Goal: Complete application form

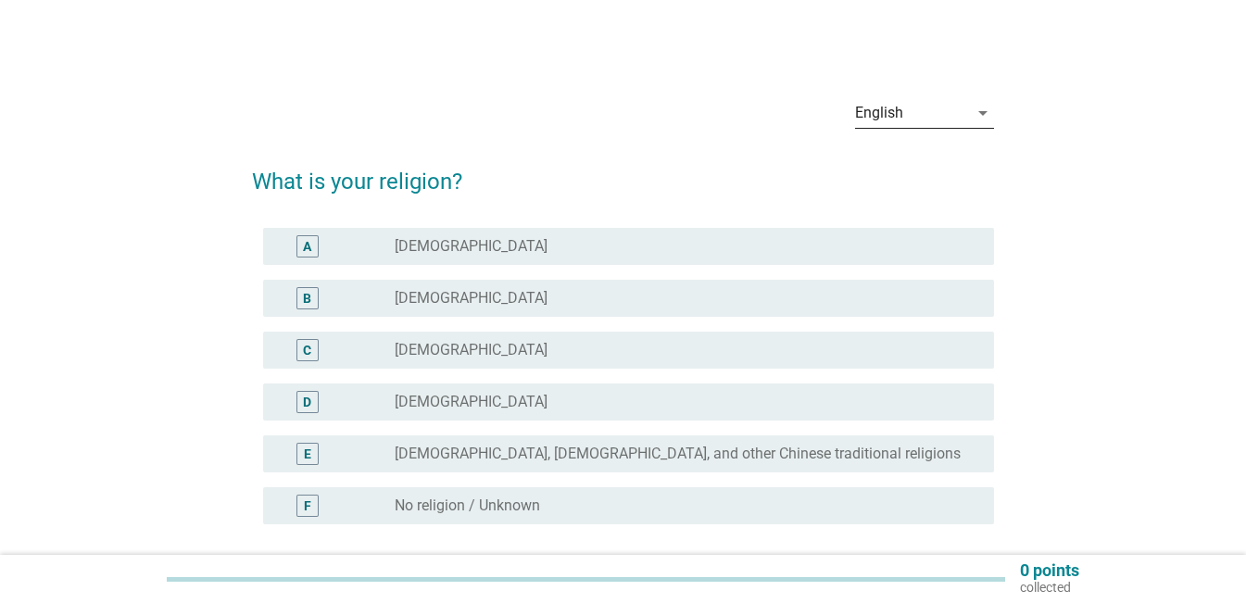
click at [941, 107] on div "English" at bounding box center [911, 113] width 113 height 30
click at [894, 116] on div "English" at bounding box center [924, 128] width 109 height 44
click at [486, 296] on div "radio_button_unchecked [DEMOGRAPHIC_DATA]" at bounding box center [680, 298] width 570 height 19
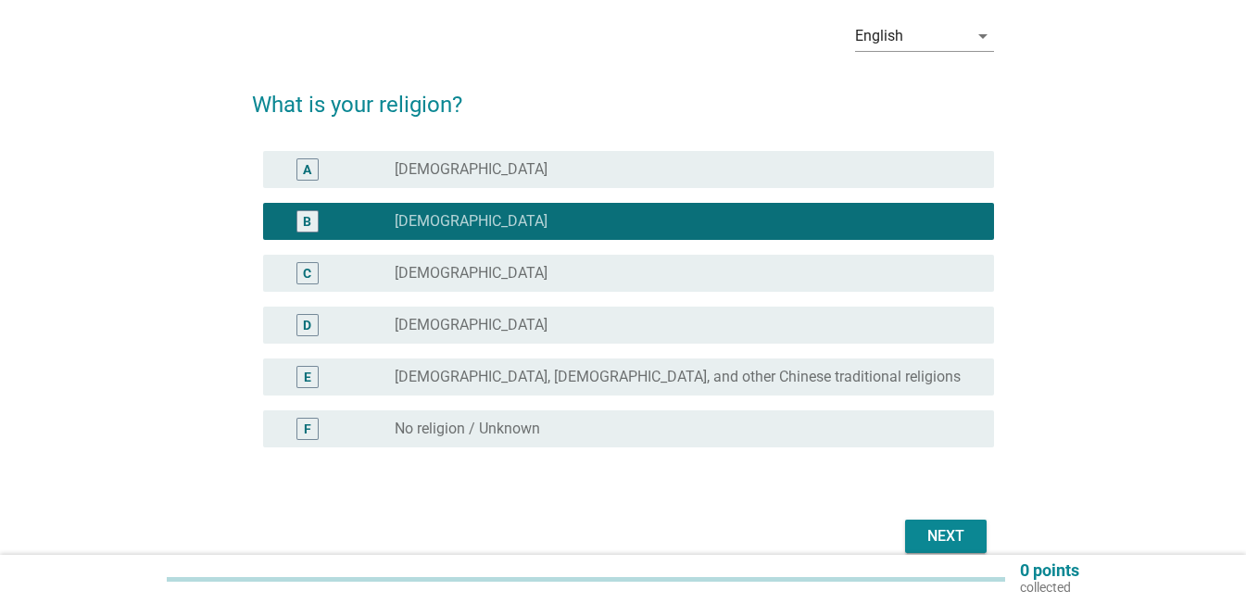
scroll to position [164, 0]
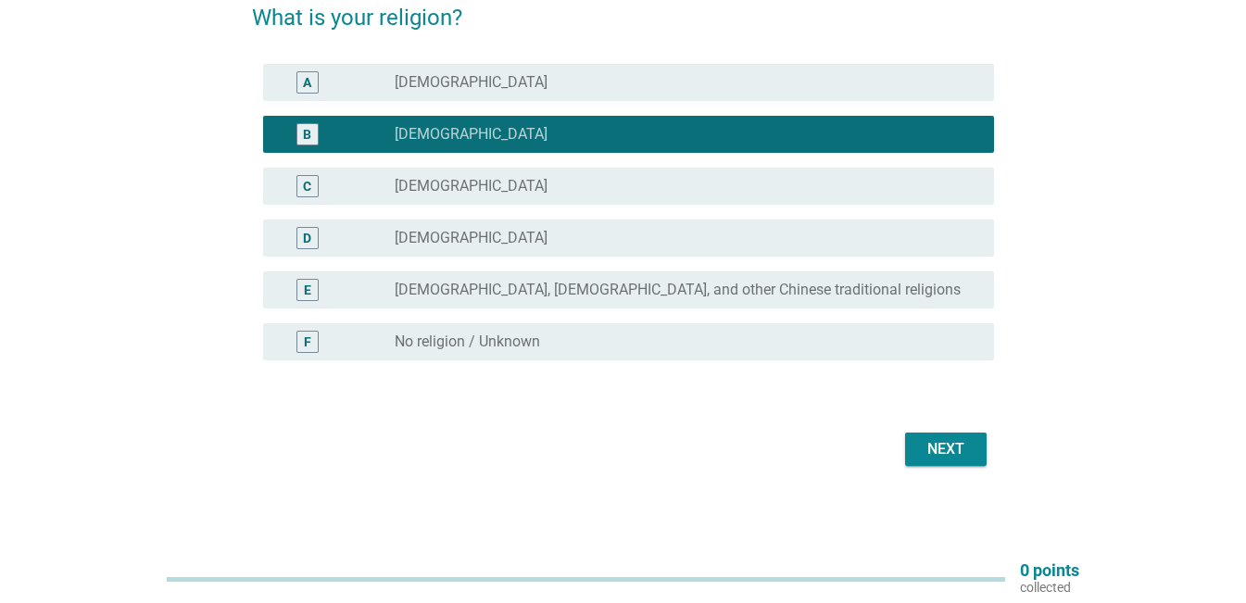
click at [940, 454] on div "Next" at bounding box center [946, 449] width 52 height 22
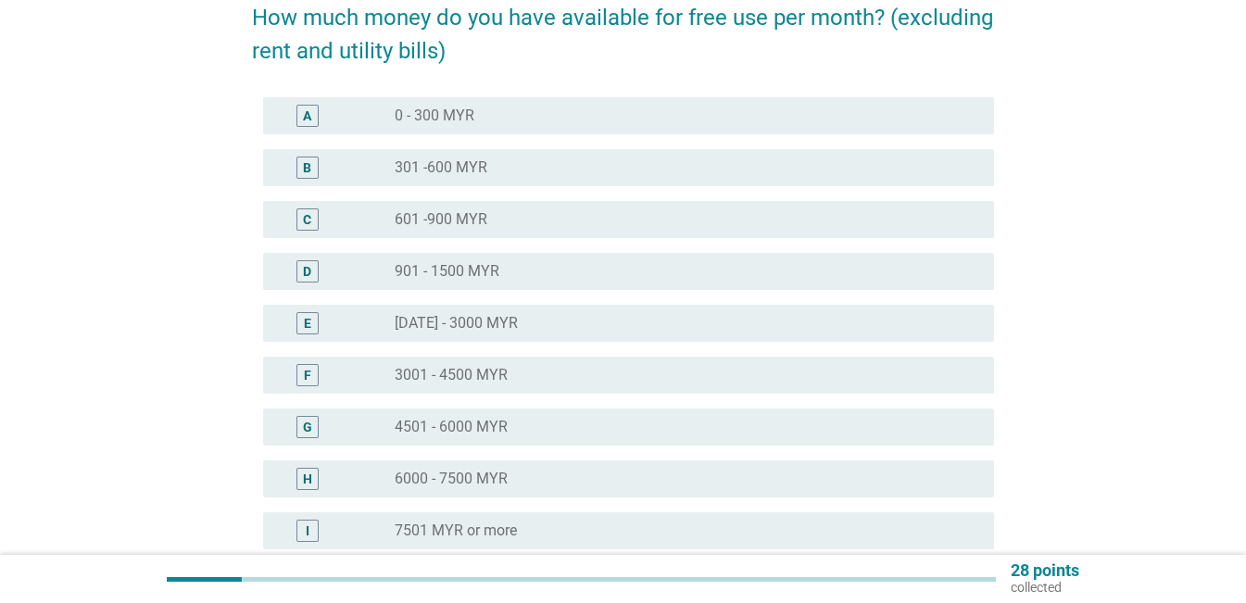
scroll to position [0, 0]
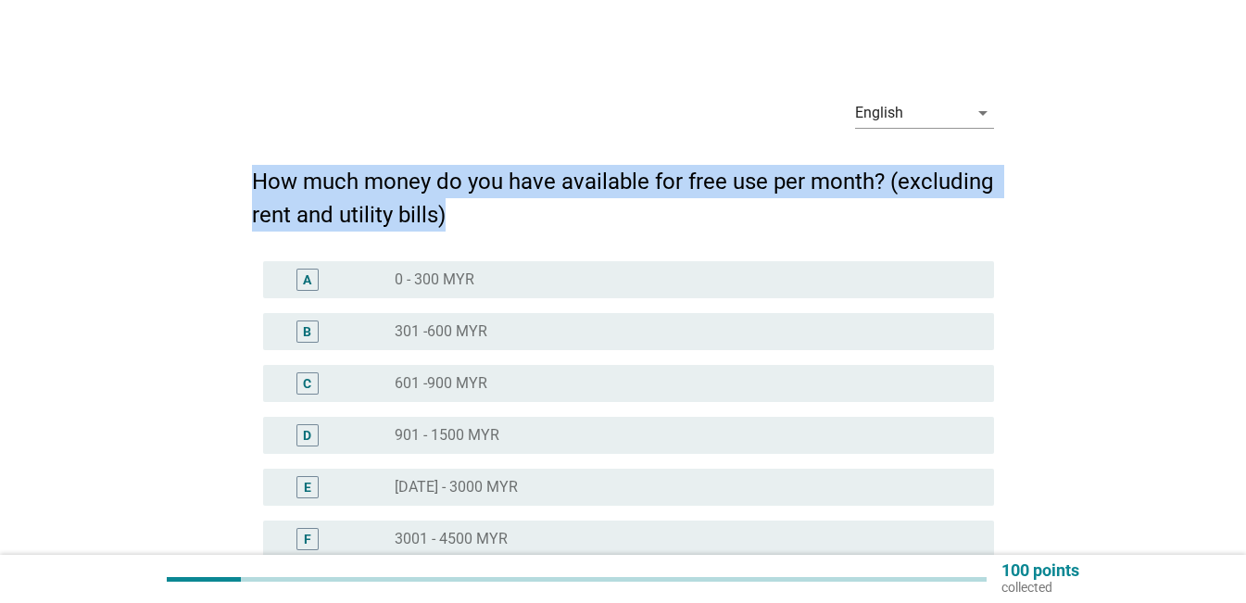
drag, startPoint x: 245, startPoint y: 175, endPoint x: 474, endPoint y: 212, distance: 231.9
click at [474, 212] on div "English arrow_drop_down How much money do you have available for free use per m…" at bounding box center [623, 454] width 772 height 771
copy h2 "How much money do you have available for free use per month? (excluding rent an…"
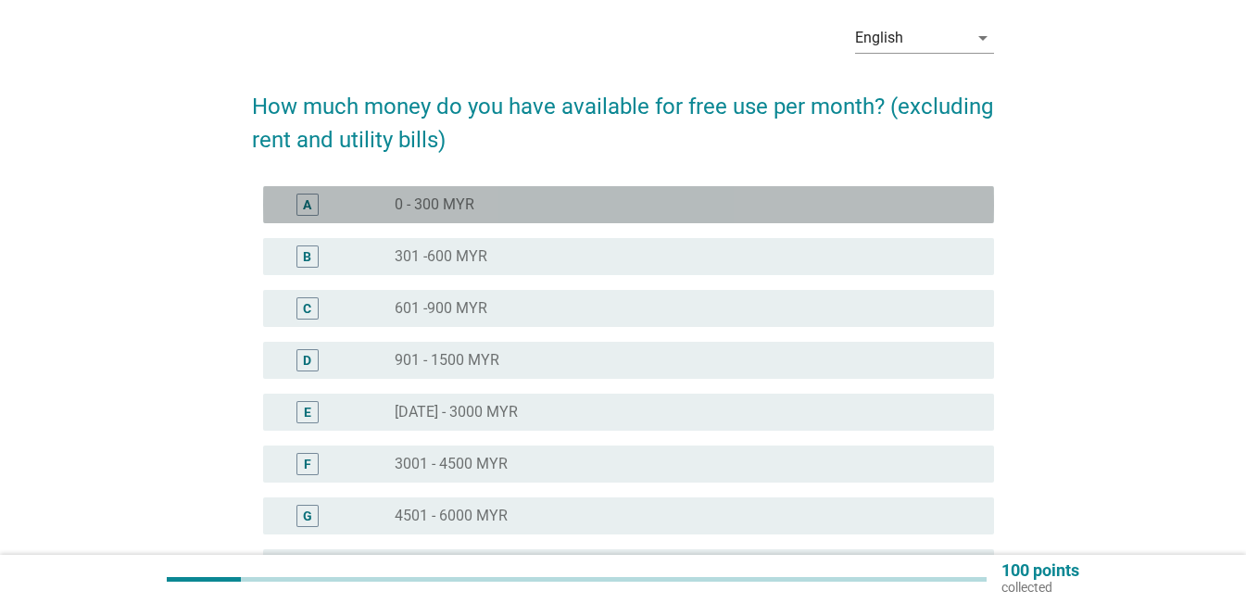
click at [445, 189] on div "A radio_button_unchecked 0 - 300 MYR" at bounding box center [628, 204] width 731 height 37
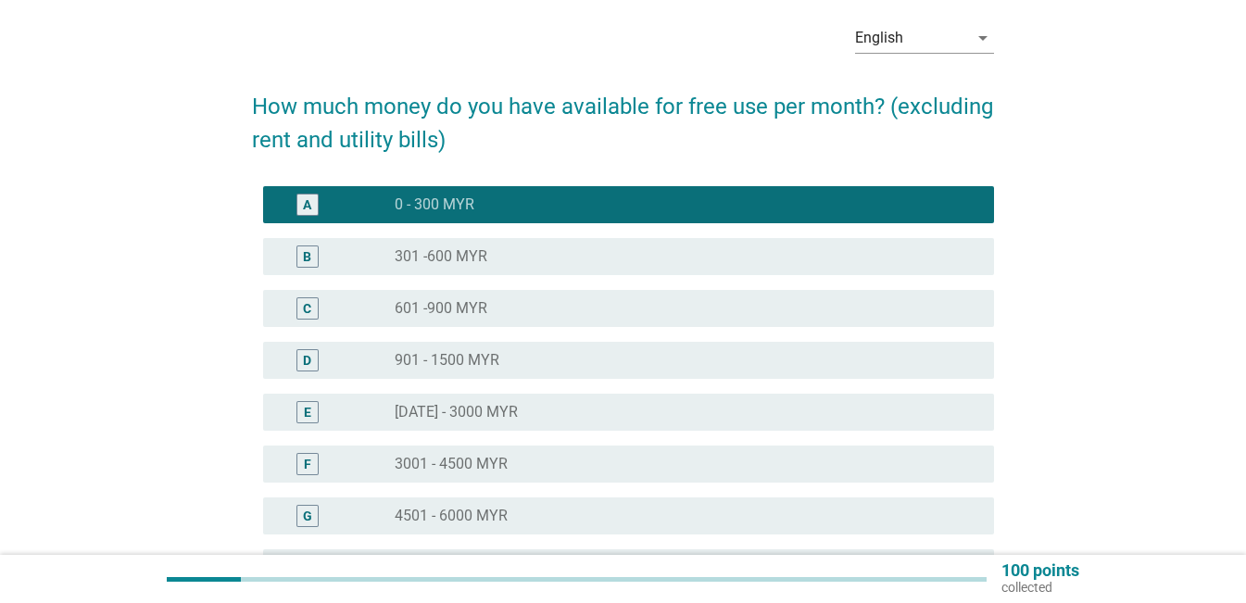
scroll to position [353, 0]
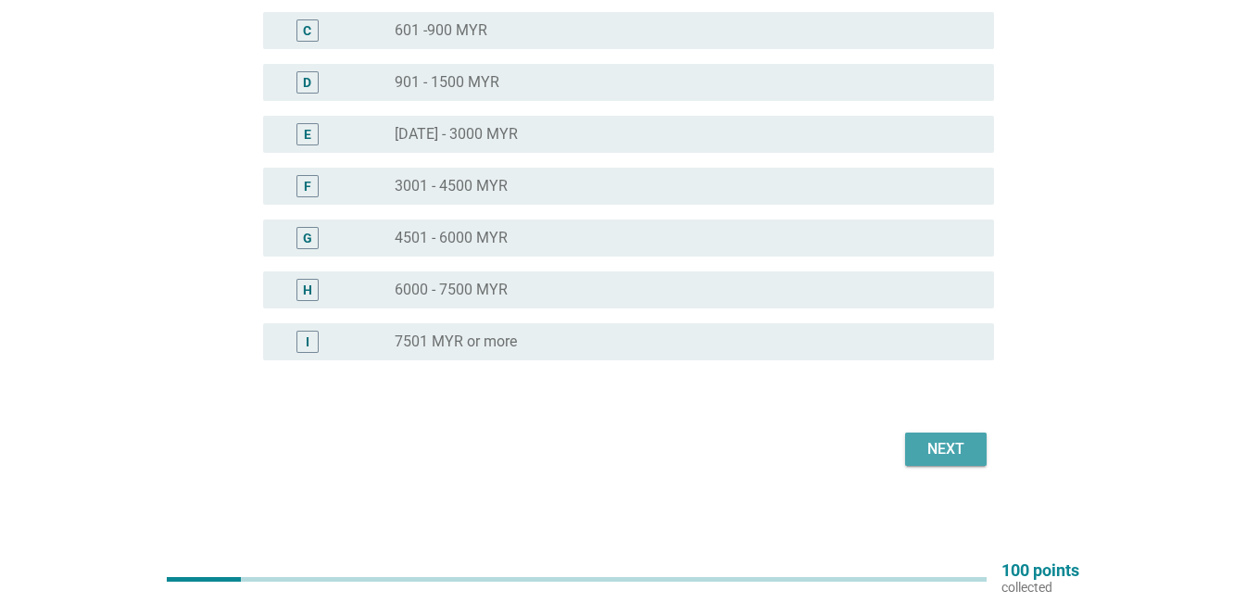
click at [976, 441] on button "Next" at bounding box center [946, 449] width 82 height 33
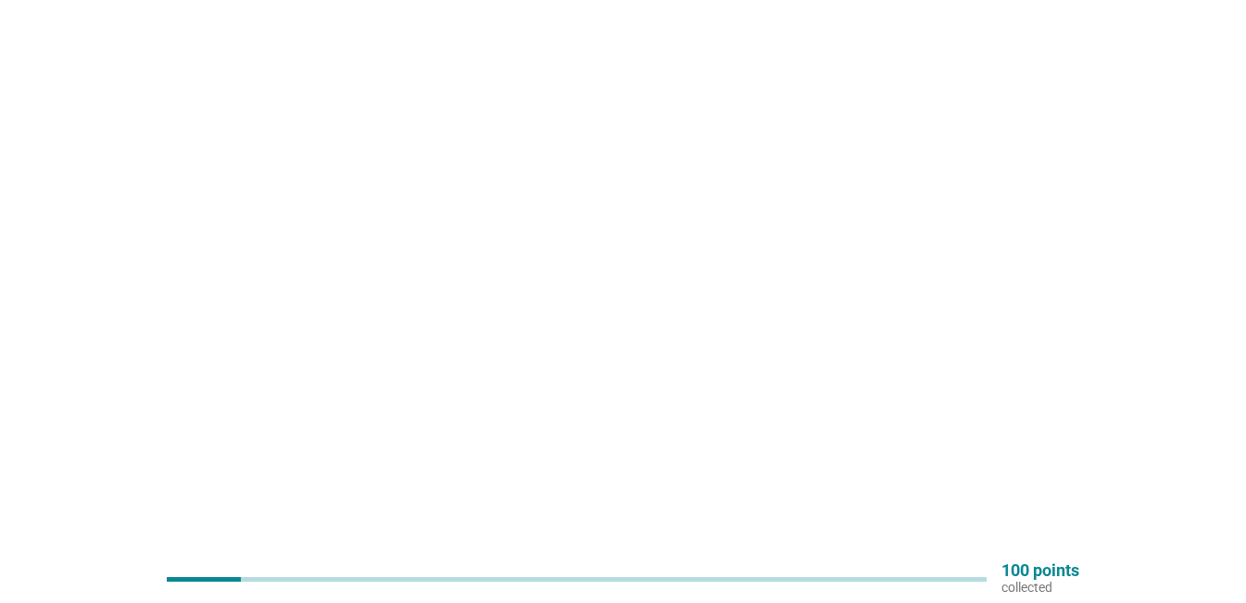
scroll to position [0, 0]
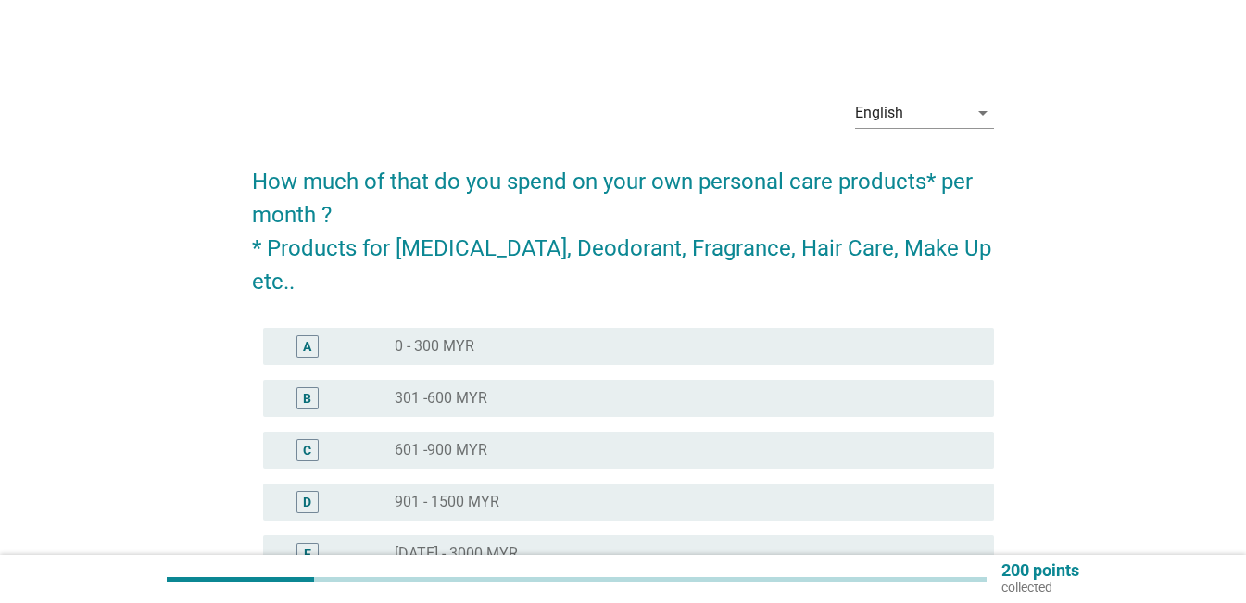
click at [632, 265] on form "How much of that do you spend on your own personal care products* per month ? *…" at bounding box center [623, 518] width 742 height 745
click at [587, 337] on div "radio_button_unchecked 0 - 300 MYR" at bounding box center [680, 346] width 570 height 19
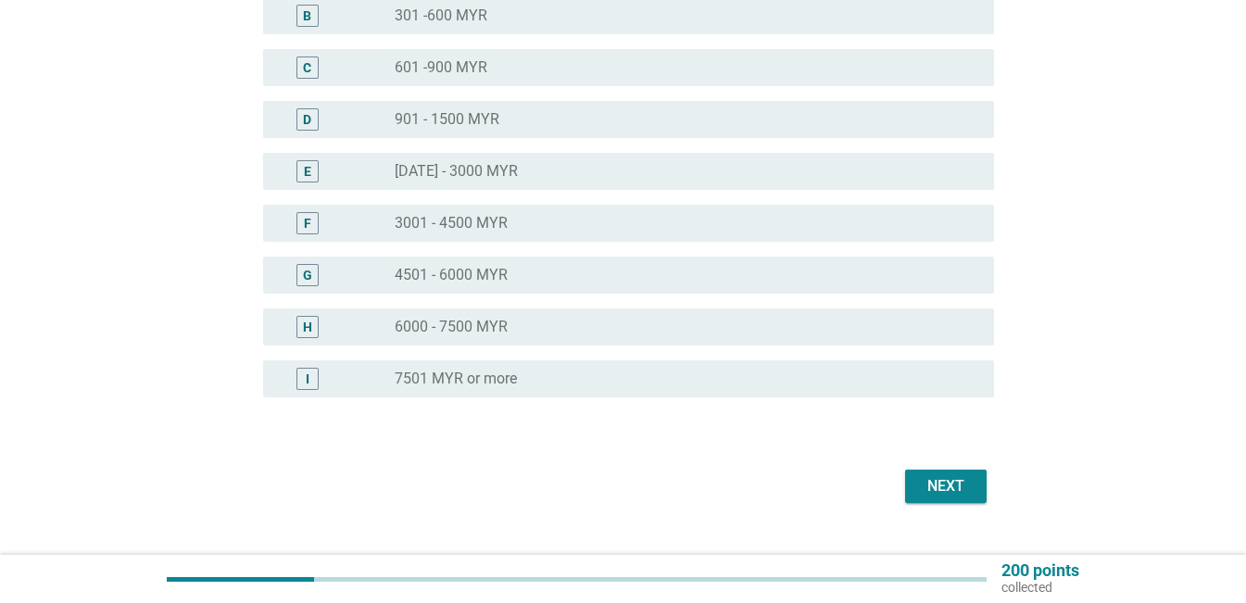
scroll to position [386, 0]
click at [945, 472] on div "Next" at bounding box center [946, 483] width 52 height 22
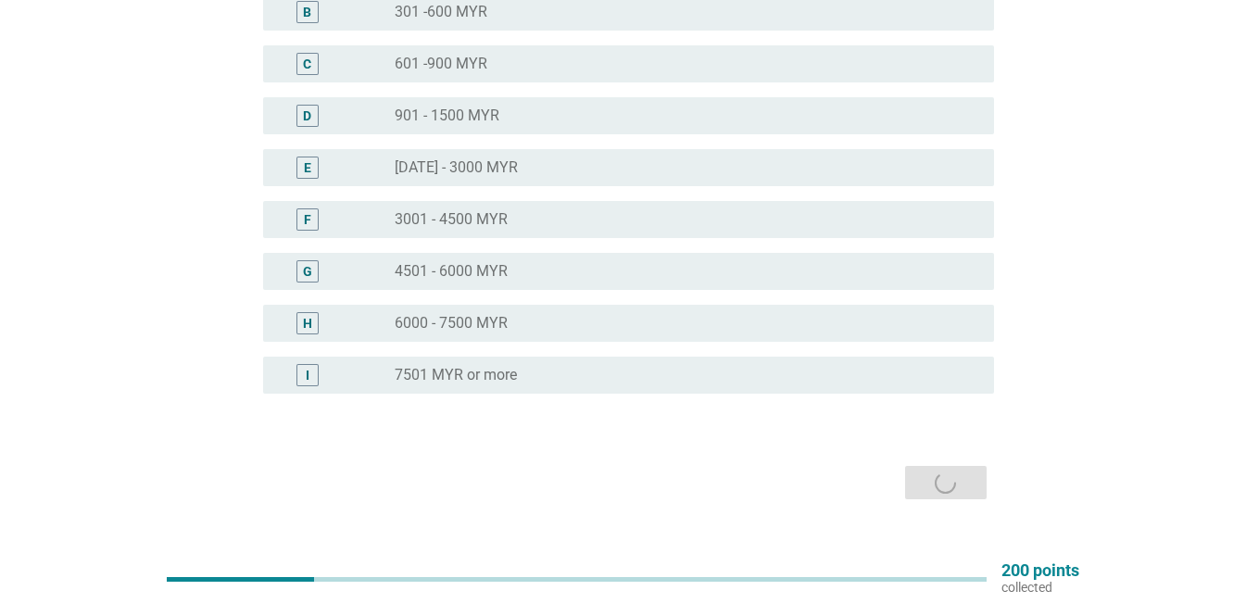
scroll to position [0, 0]
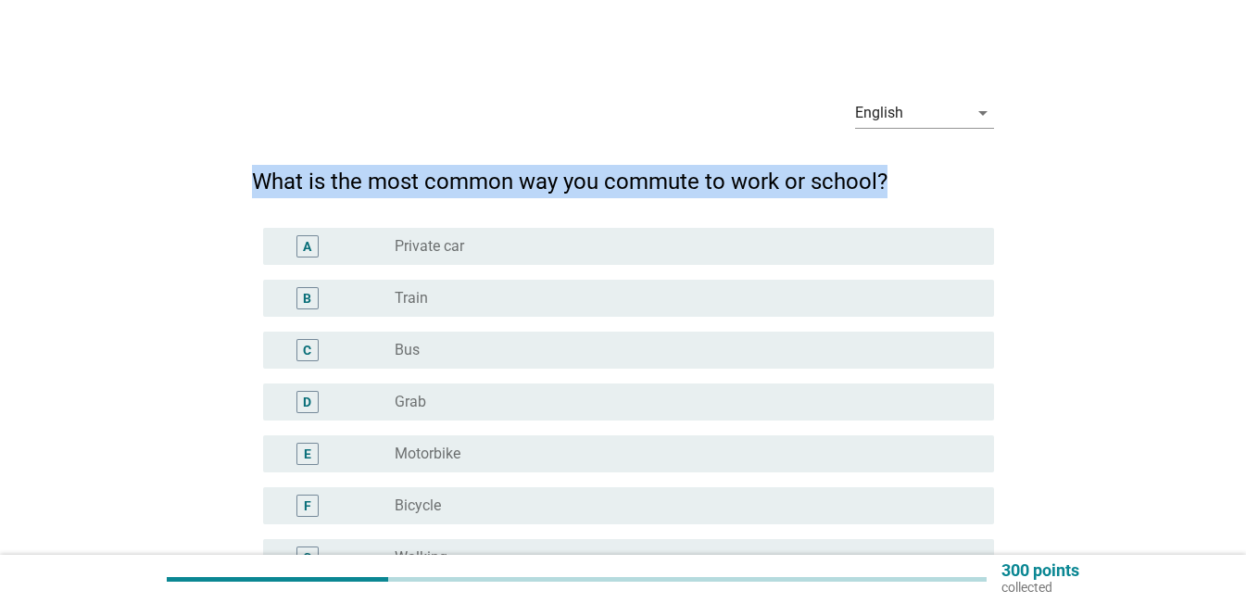
drag, startPoint x: 257, startPoint y: 181, endPoint x: 945, endPoint y: 197, distance: 688.7
click at [945, 197] on h2 "What is the most common way you commute to work or school?" at bounding box center [623, 172] width 742 height 52
copy h2 "What is the most common way you commute to work or school?"
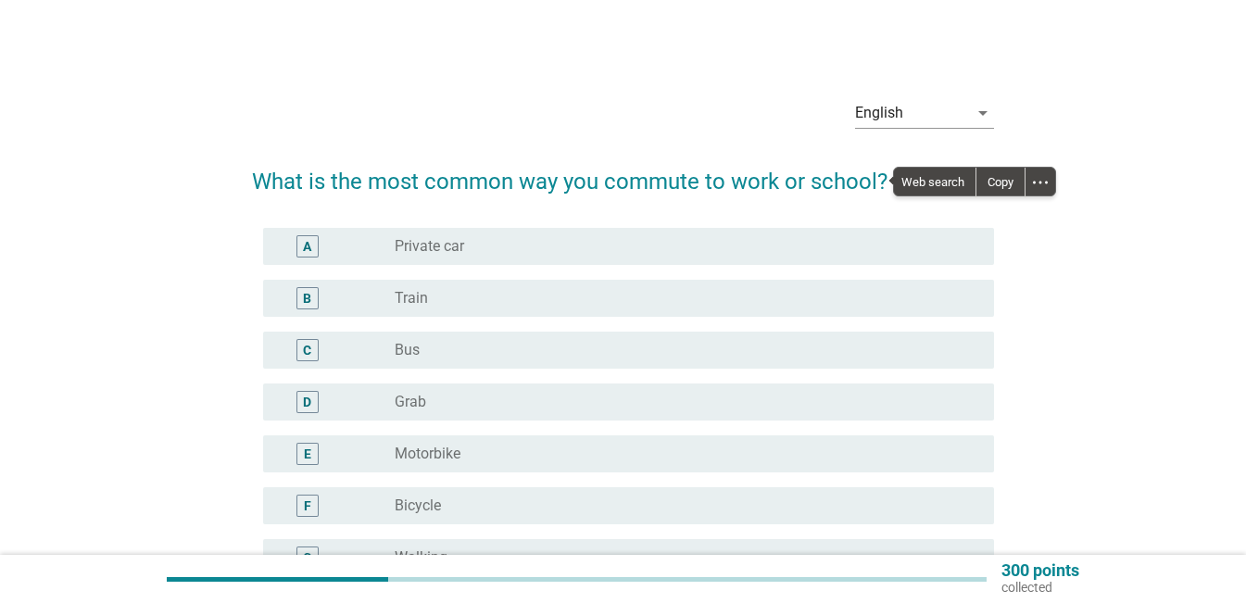
click at [469, 238] on div "radio_button_unchecked Private car" at bounding box center [680, 246] width 570 height 19
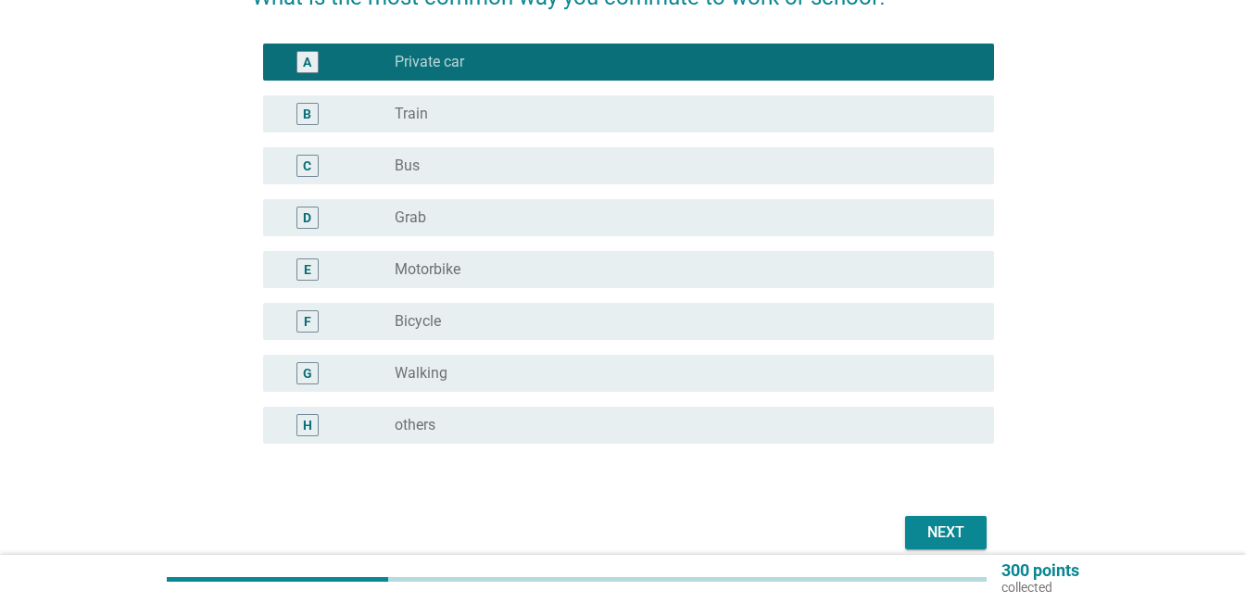
scroll to position [185, 0]
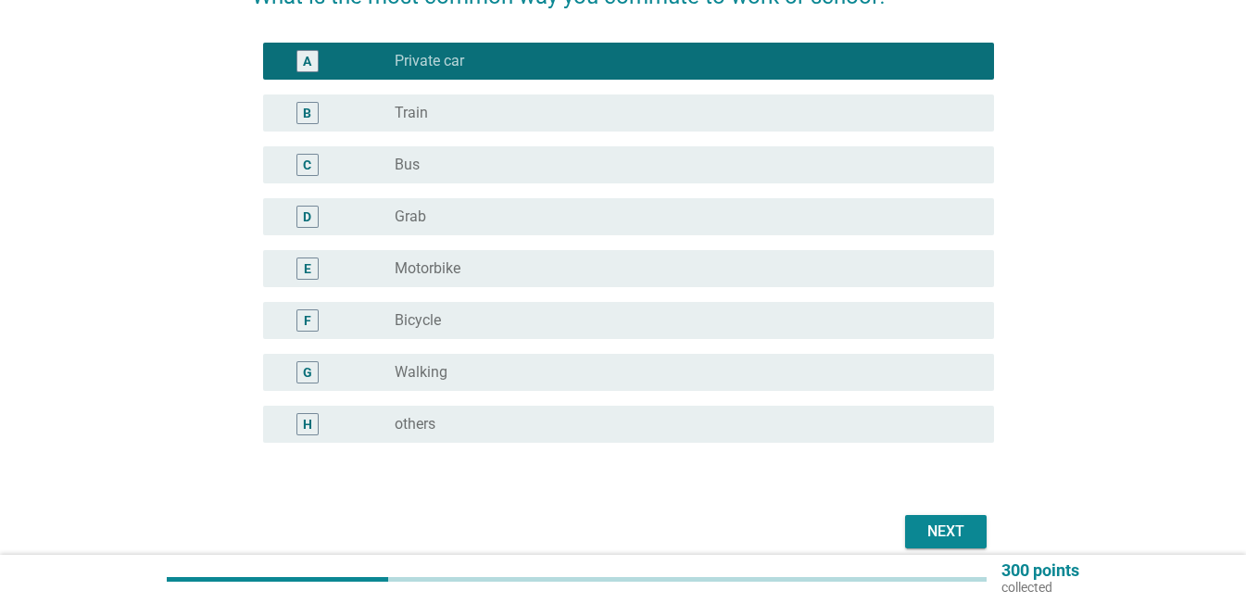
click at [953, 519] on button "Next" at bounding box center [946, 531] width 82 height 33
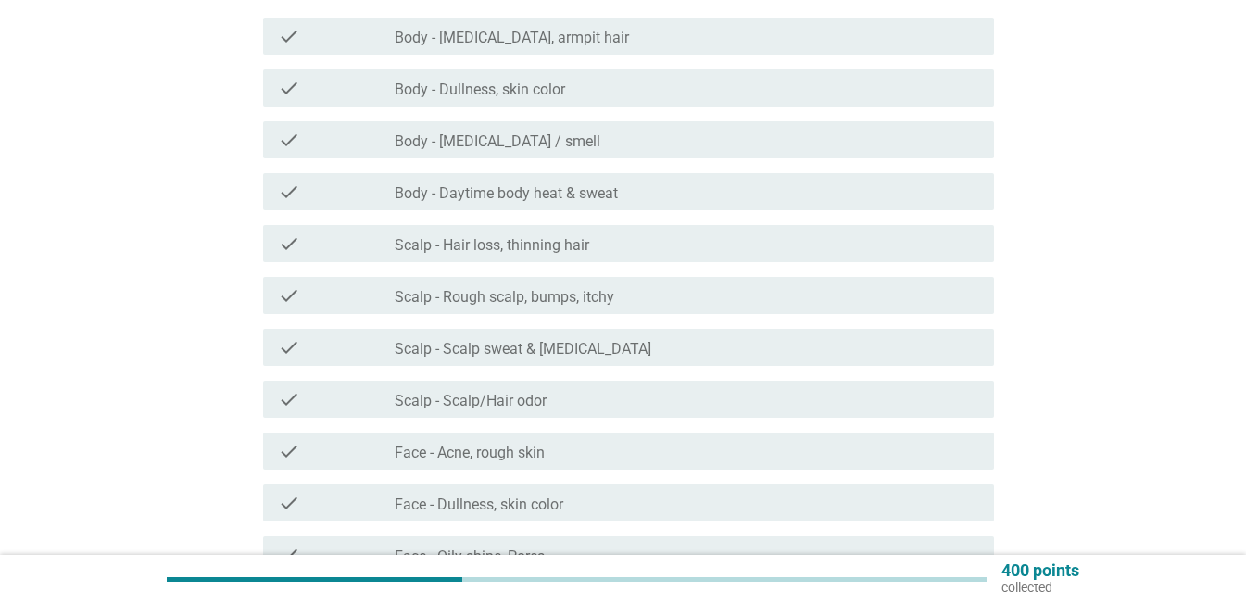
scroll to position [278, 0]
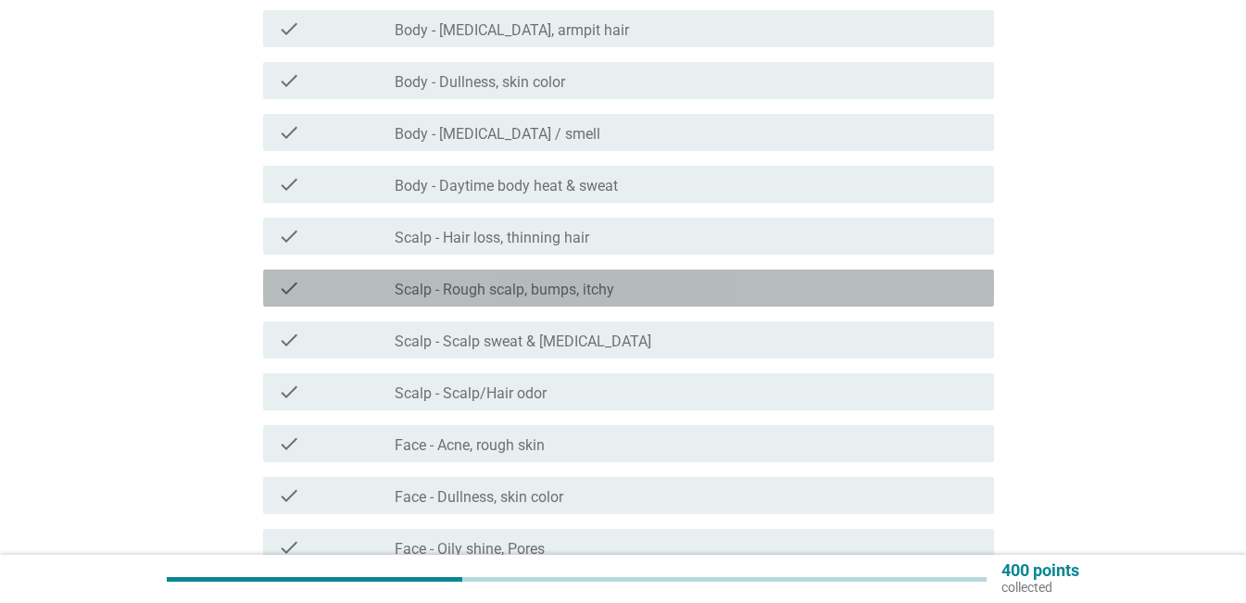
click at [427, 298] on label "Scalp - Rough scalp, bumps, itchy" at bounding box center [505, 290] width 220 height 19
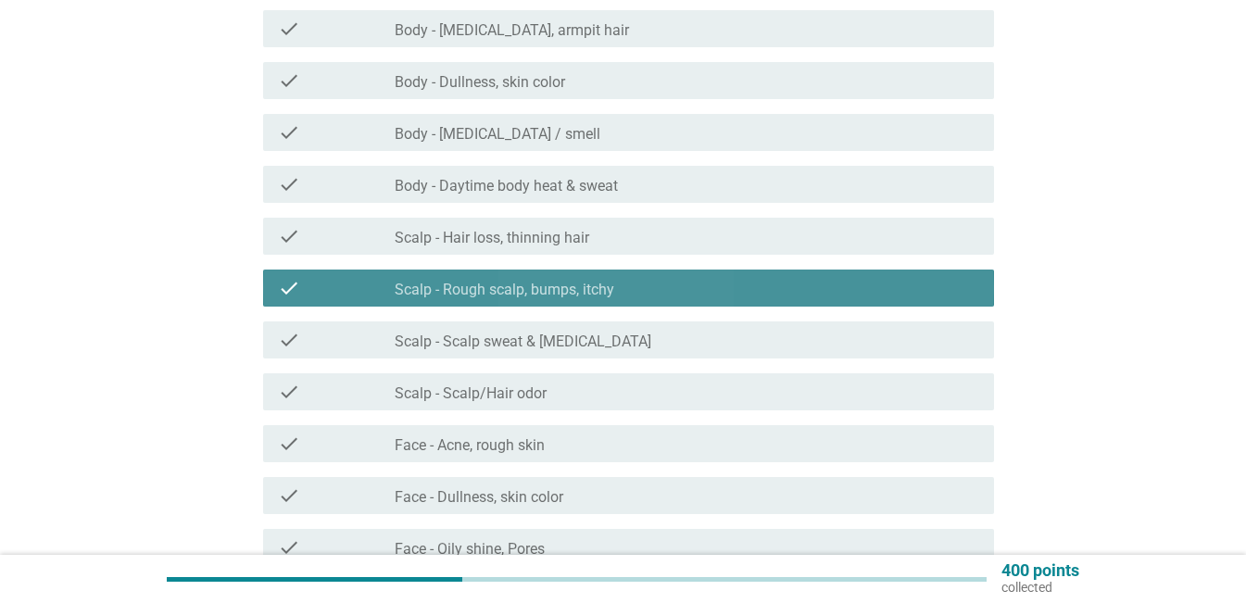
click at [427, 298] on label "Scalp - Rough scalp, bumps, itchy" at bounding box center [505, 290] width 220 height 19
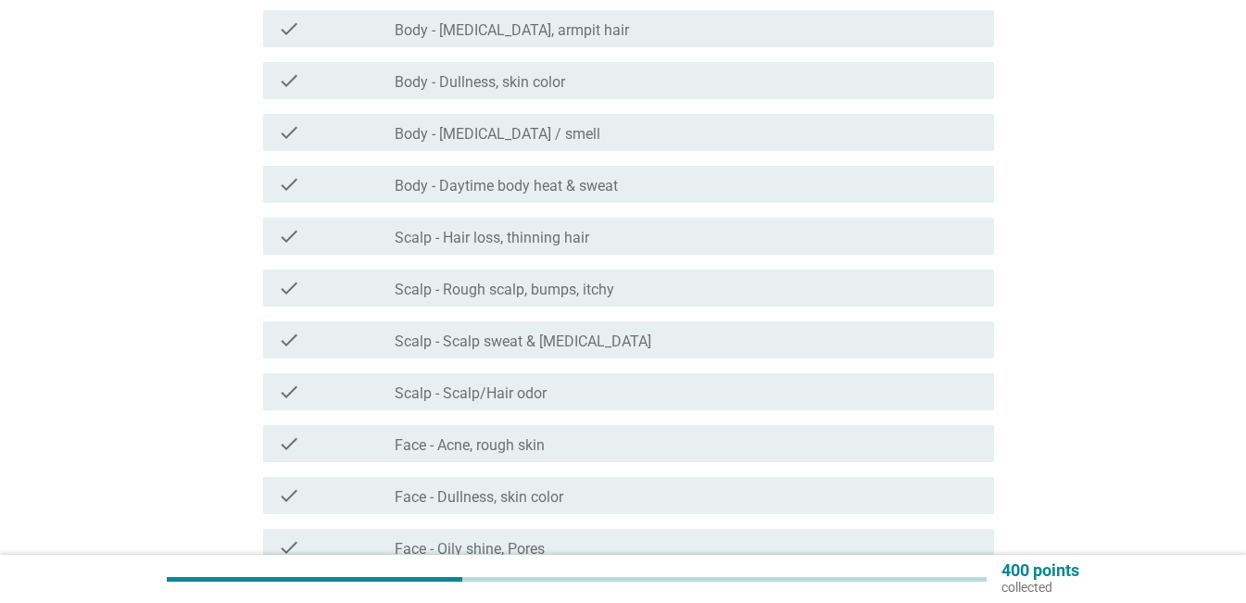
scroll to position [185, 0]
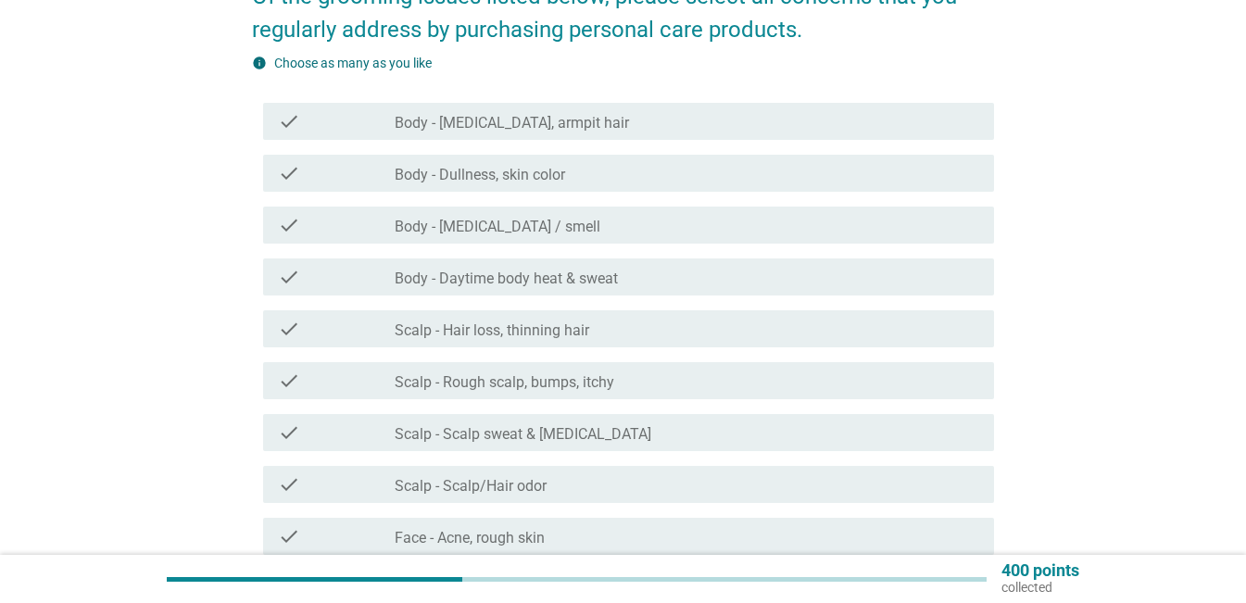
click at [464, 226] on label "Body - [MEDICAL_DATA] / smell" at bounding box center [498, 227] width 206 height 19
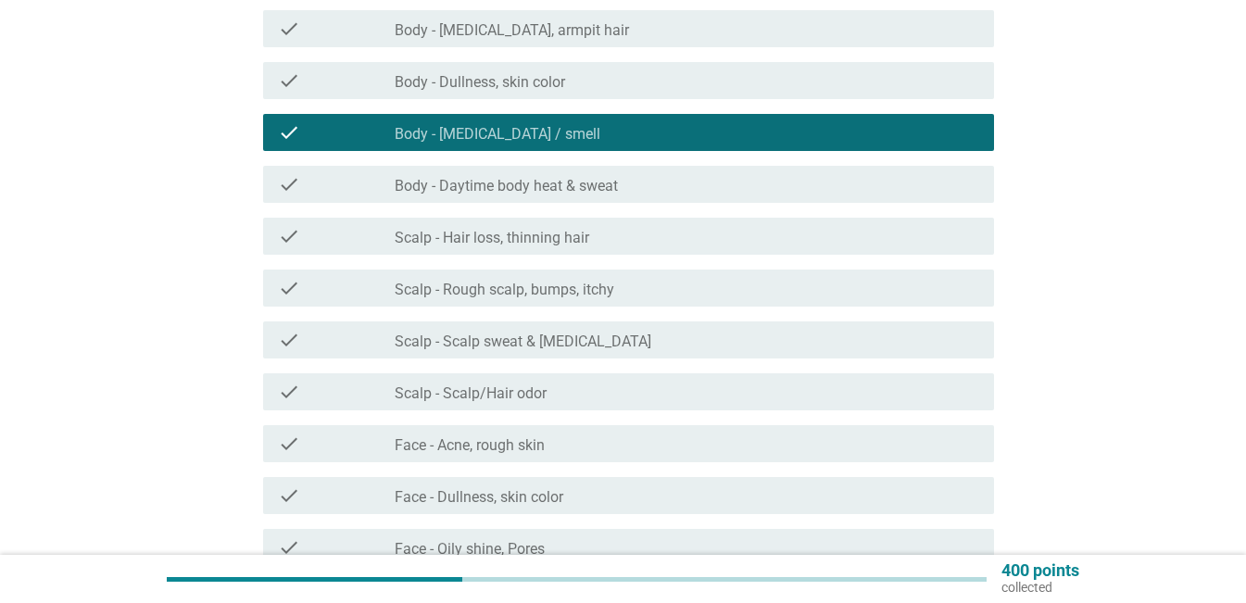
scroll to position [371, 0]
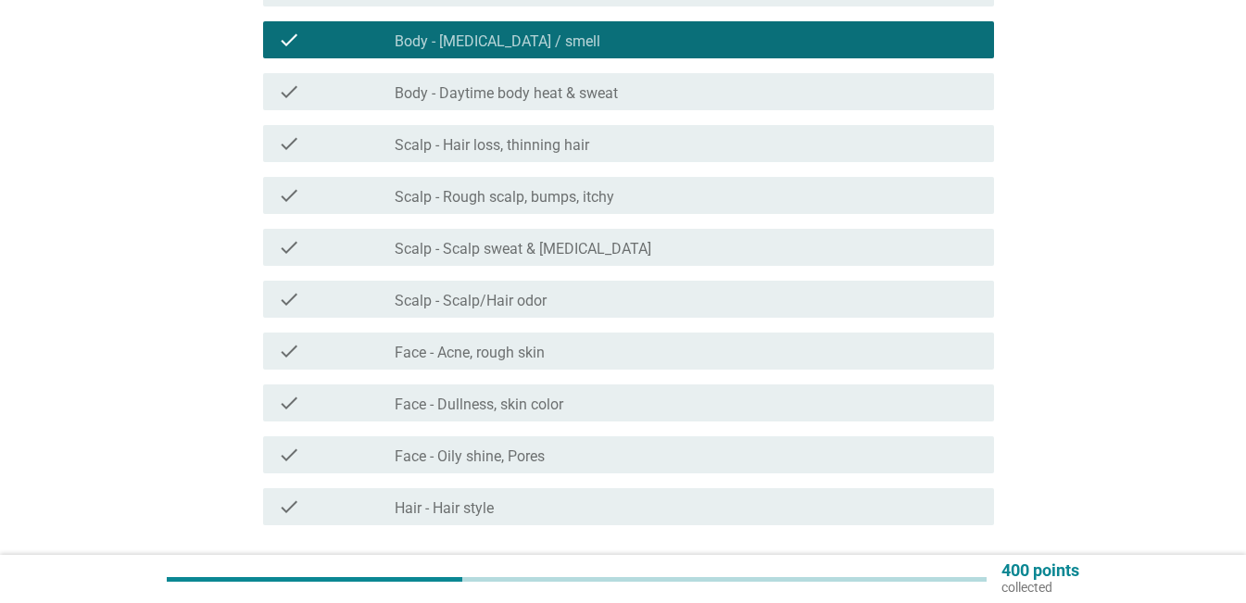
click at [529, 357] on label "Face - Acne, rough skin" at bounding box center [470, 353] width 150 height 19
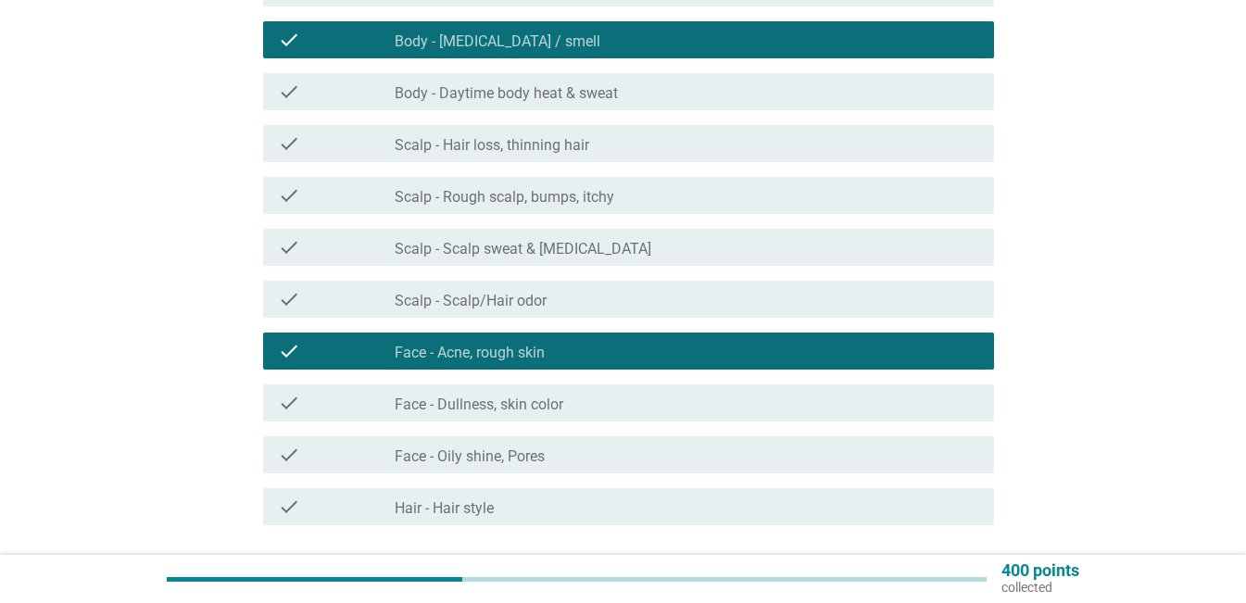
scroll to position [463, 0]
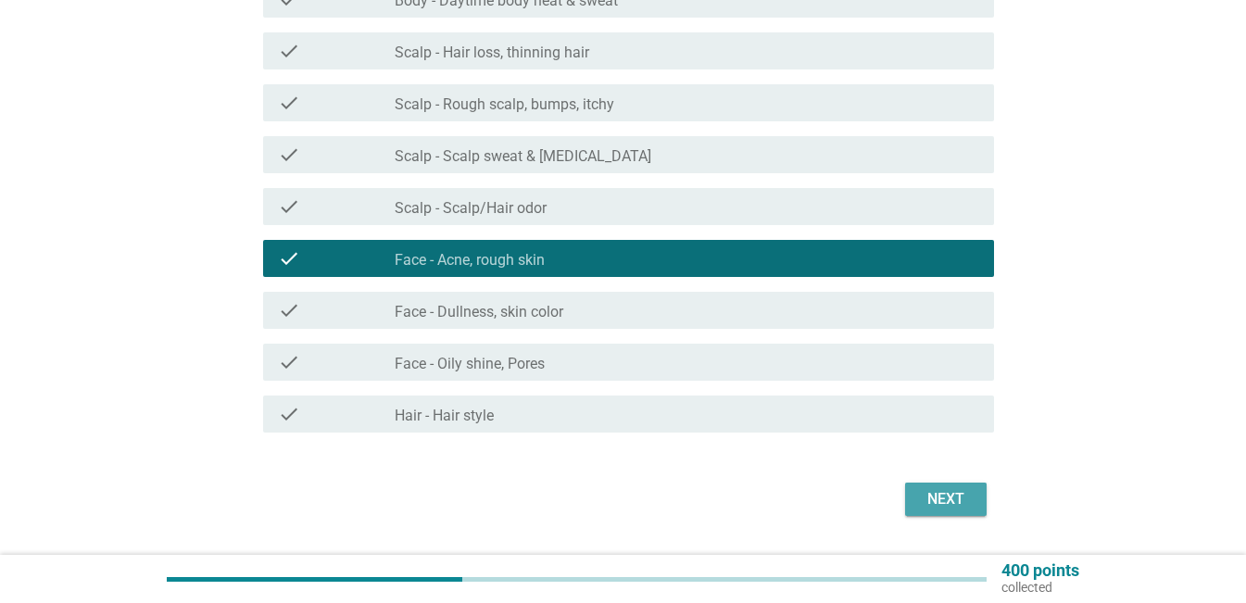
click at [927, 505] on div "Next" at bounding box center [946, 499] width 52 height 22
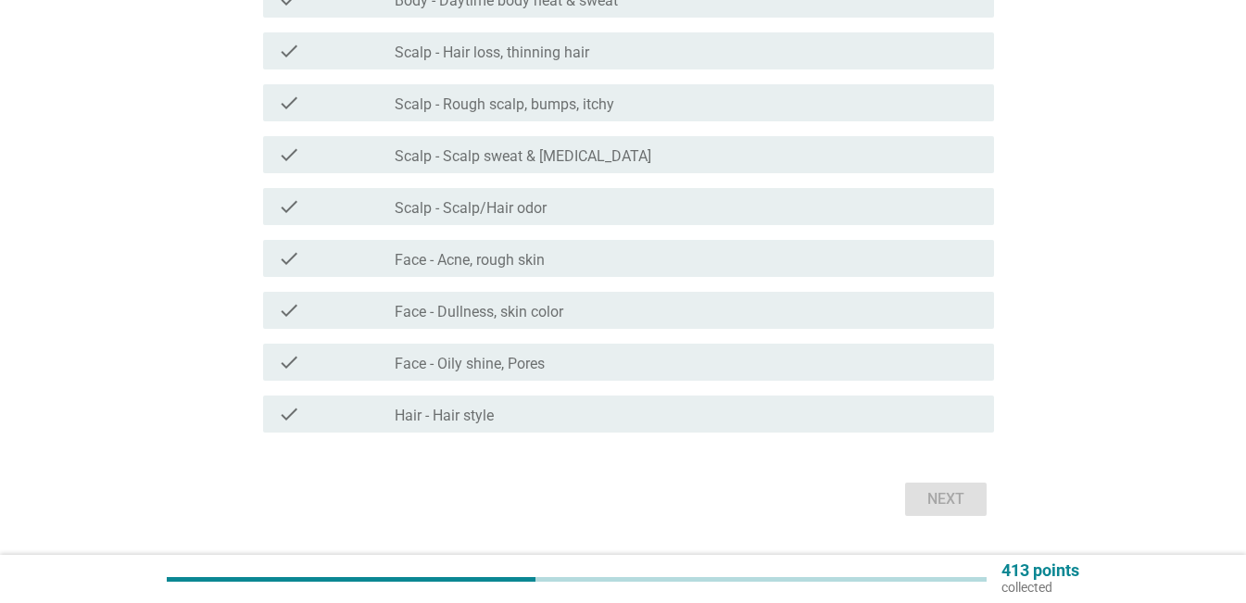
scroll to position [0, 0]
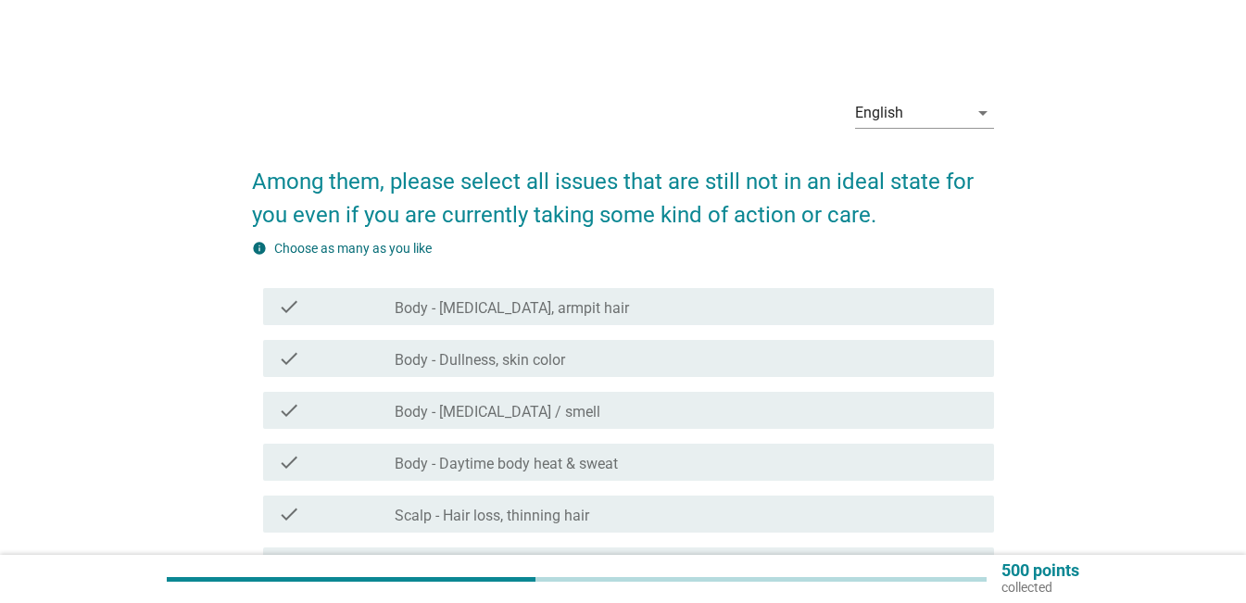
click at [915, 133] on div "English arrow_drop_down" at bounding box center [924, 122] width 139 height 48
click at [922, 116] on div "English" at bounding box center [911, 113] width 113 height 30
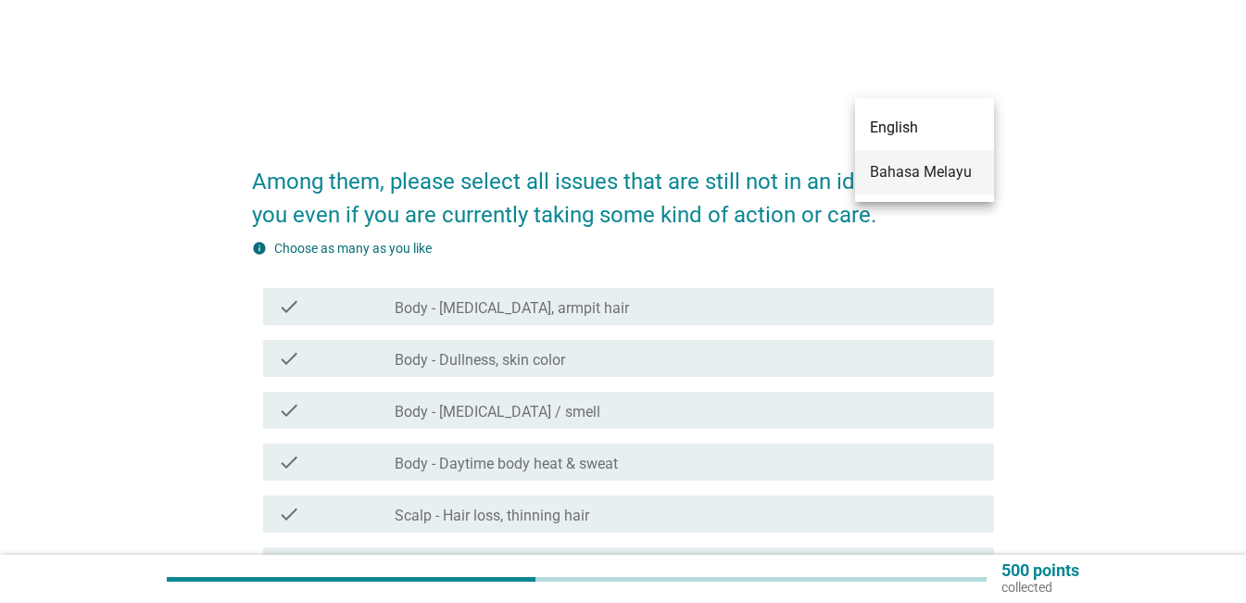
click at [913, 172] on div "Bahasa Melayu" at bounding box center [924, 172] width 109 height 22
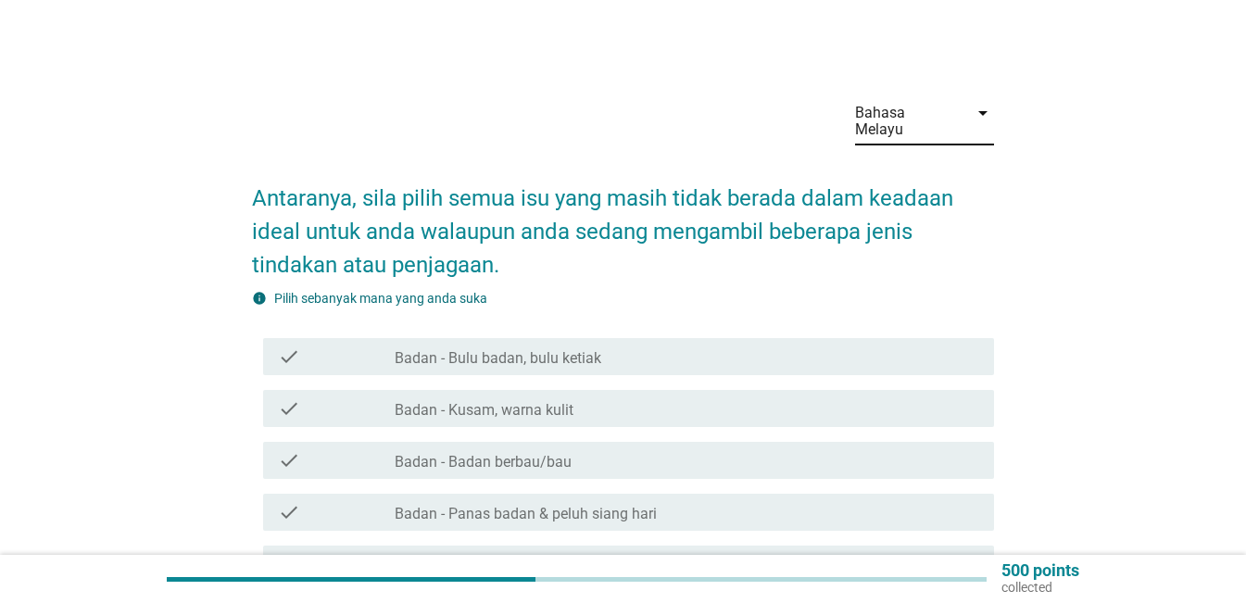
click at [772, 442] on div "check check_box_outline_blank Badan - Badan berbau/bau" at bounding box center [628, 460] width 731 height 37
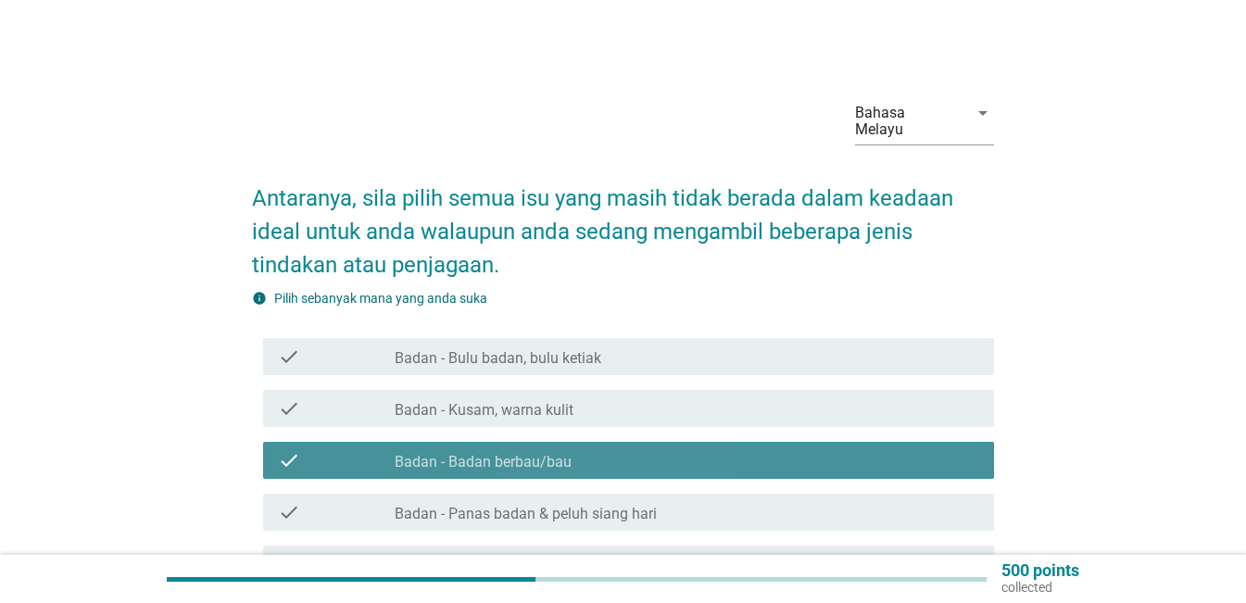
click at [772, 442] on div "check check_box_outline_blank Badan - Badan berbau/bau" at bounding box center [628, 460] width 731 height 37
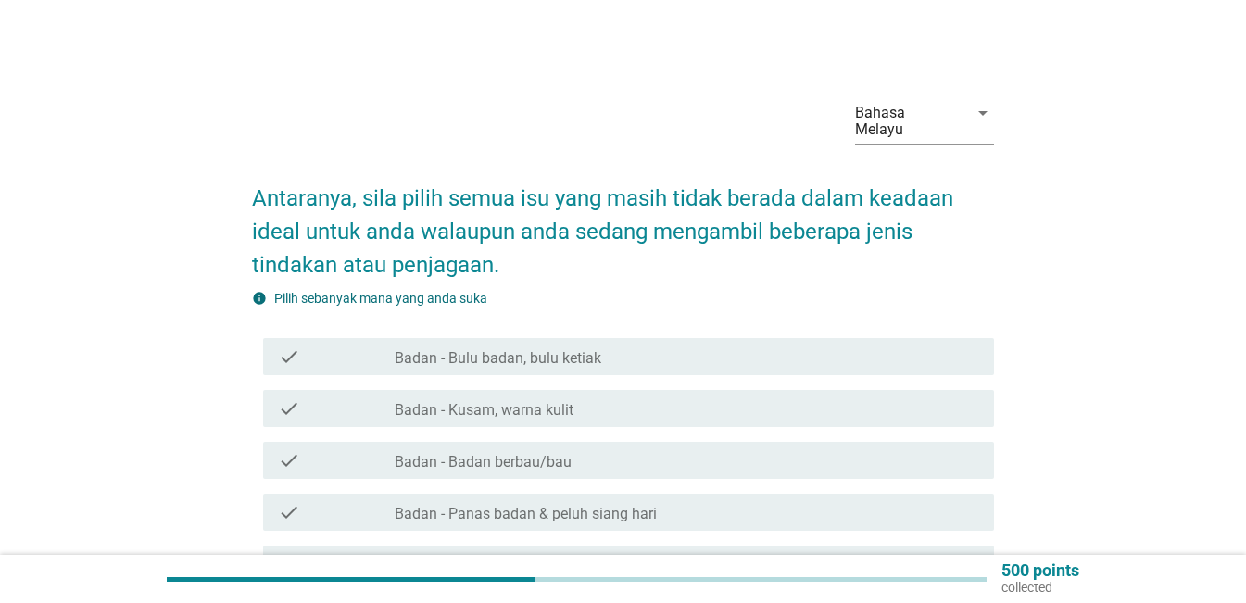
scroll to position [93, 0]
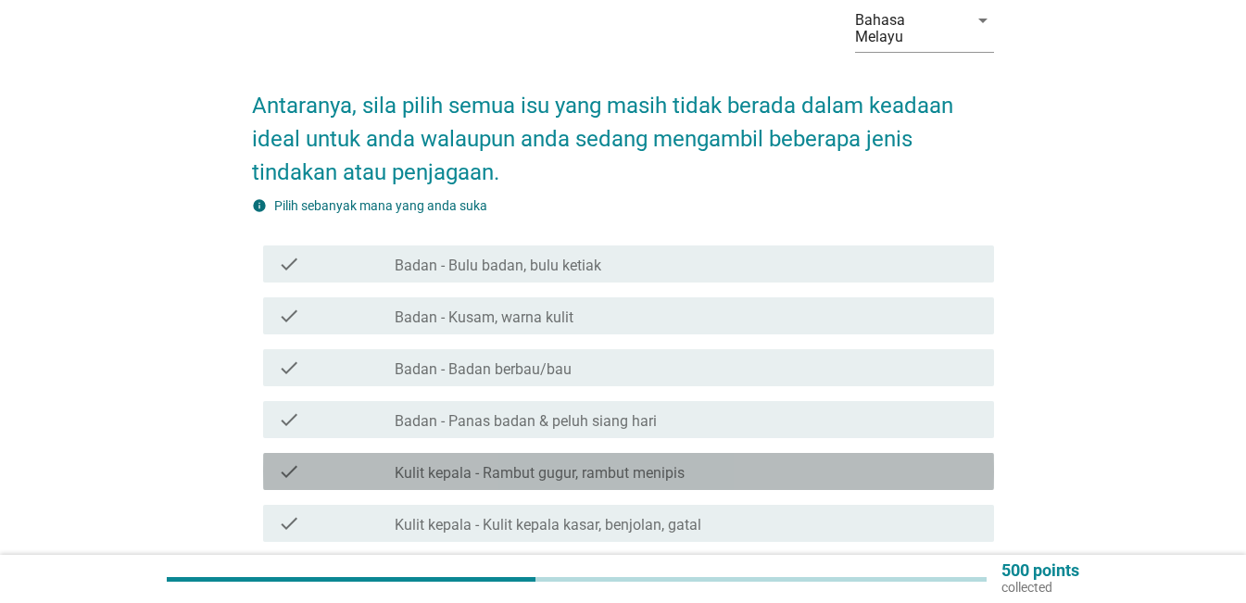
click at [619, 464] on label "Kulit kepala - Rambut gugur, rambut menipis" at bounding box center [540, 473] width 290 height 19
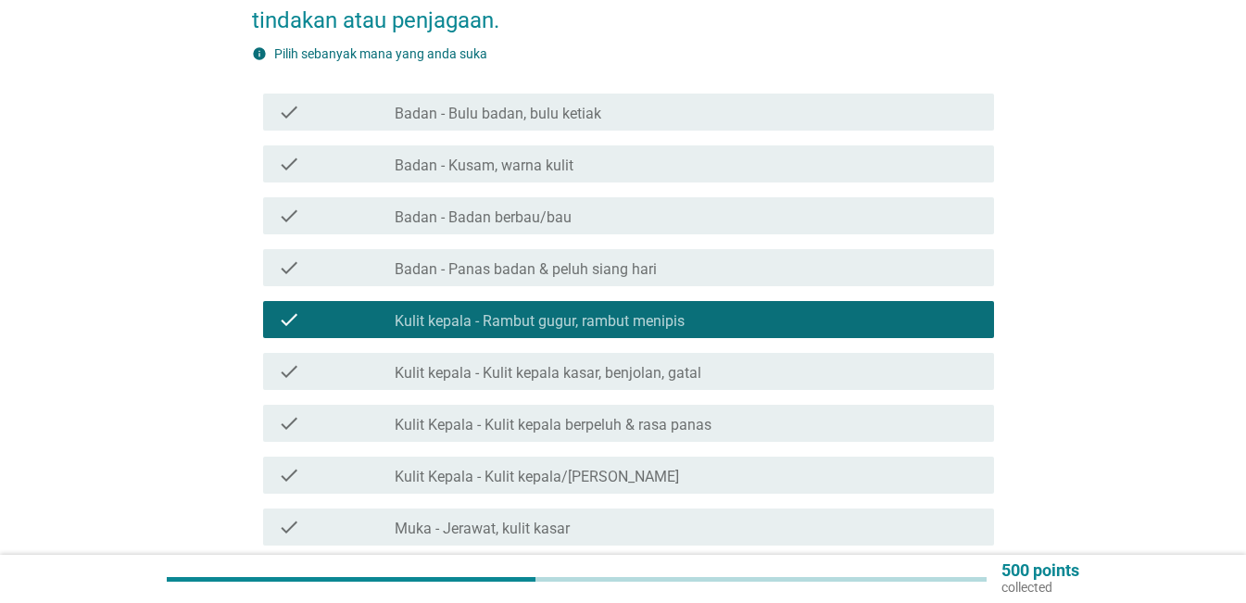
scroll to position [278, 0]
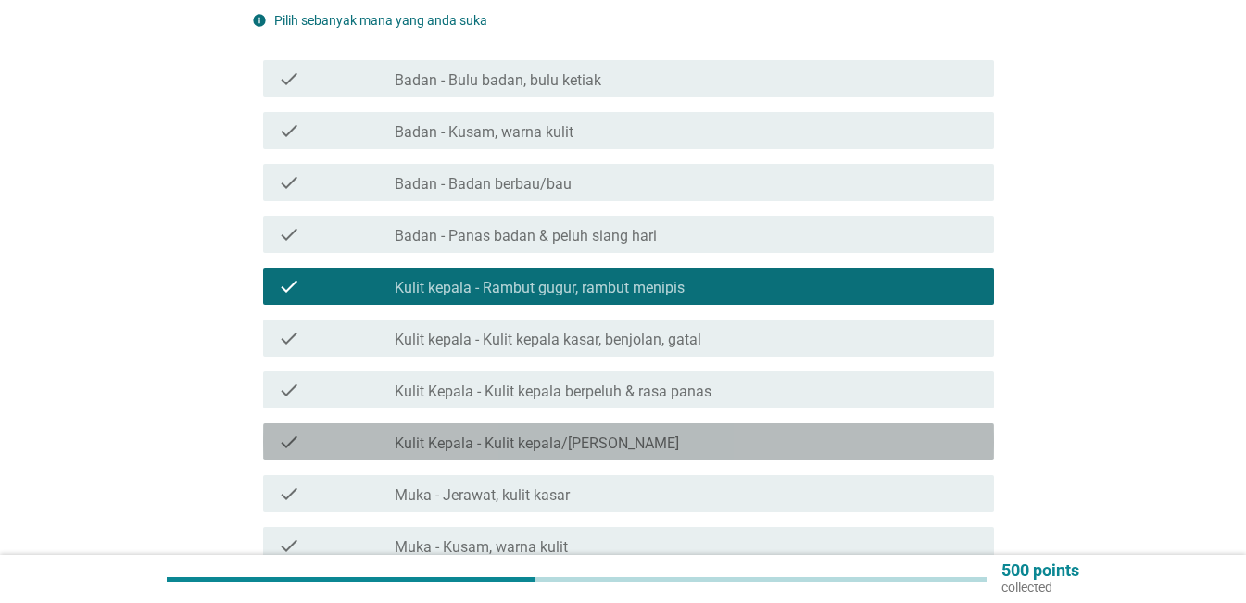
click at [858, 437] on div "check check_box_outline_blank Kulit Kepala - Kulit kepala/Rambut berbau" at bounding box center [628, 441] width 731 height 37
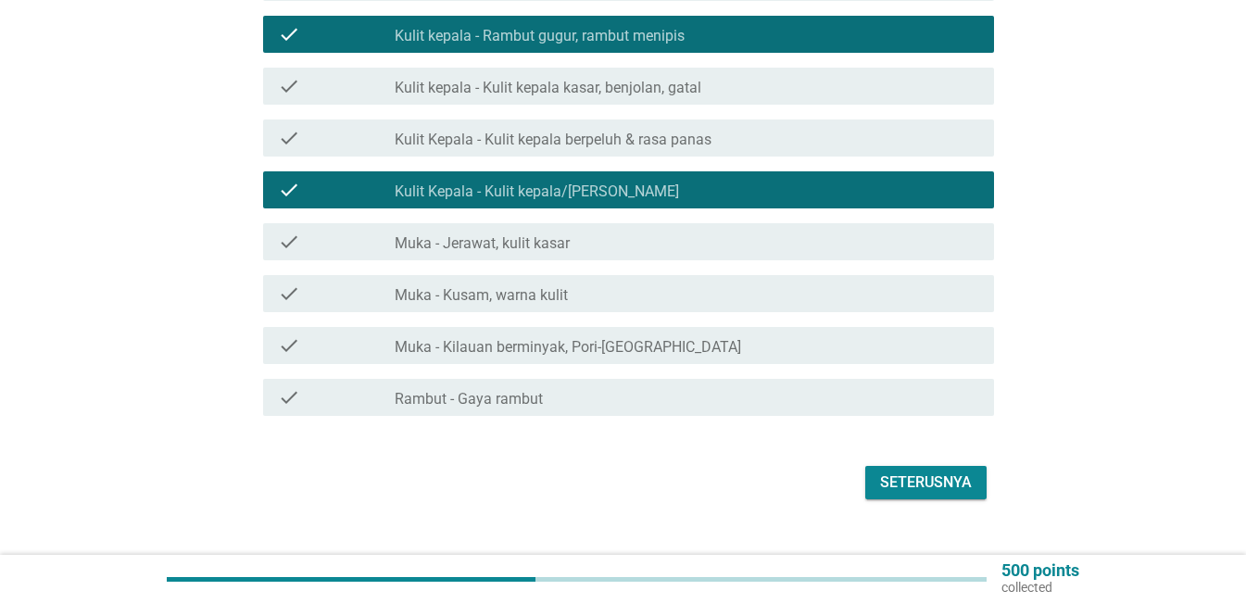
scroll to position [547, 0]
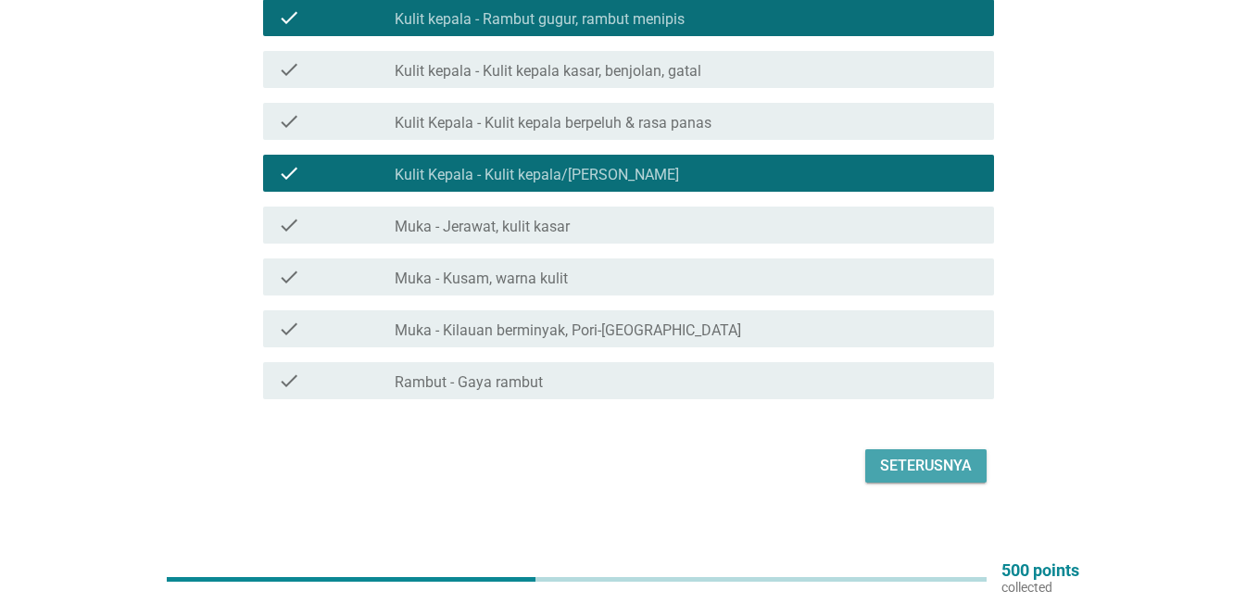
click at [926, 455] on div "Seterusnya" at bounding box center [926, 466] width 92 height 22
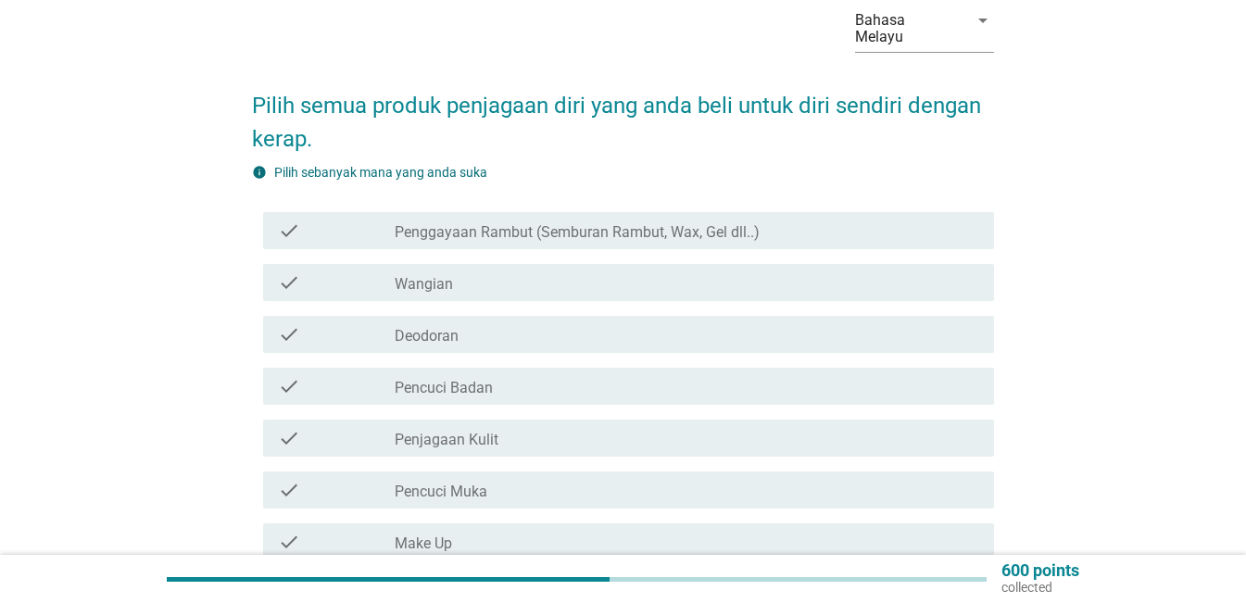
scroll to position [185, 0]
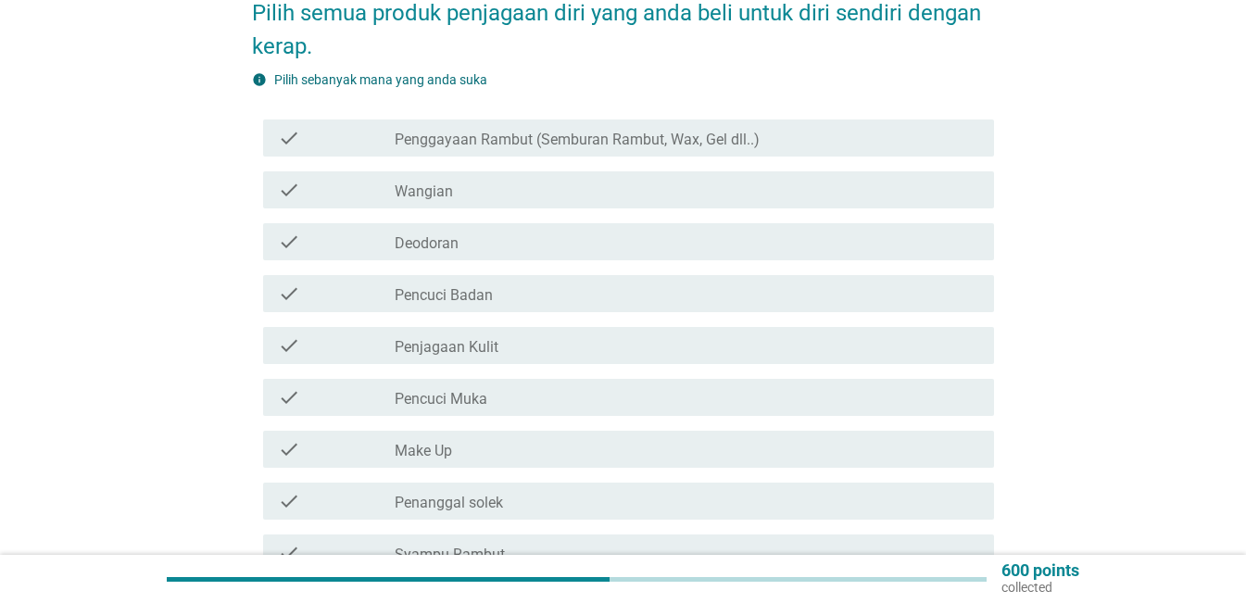
click at [481, 275] on div "check check_box_outline_blank Pencuci Badan" at bounding box center [628, 293] width 731 height 37
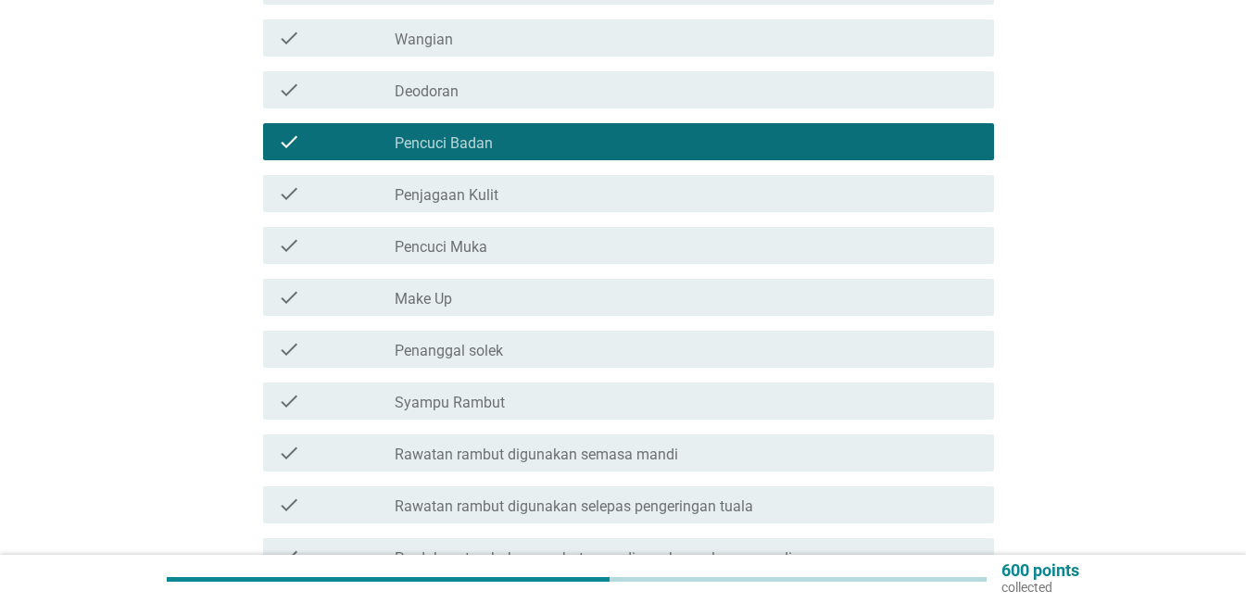
scroll to position [371, 0]
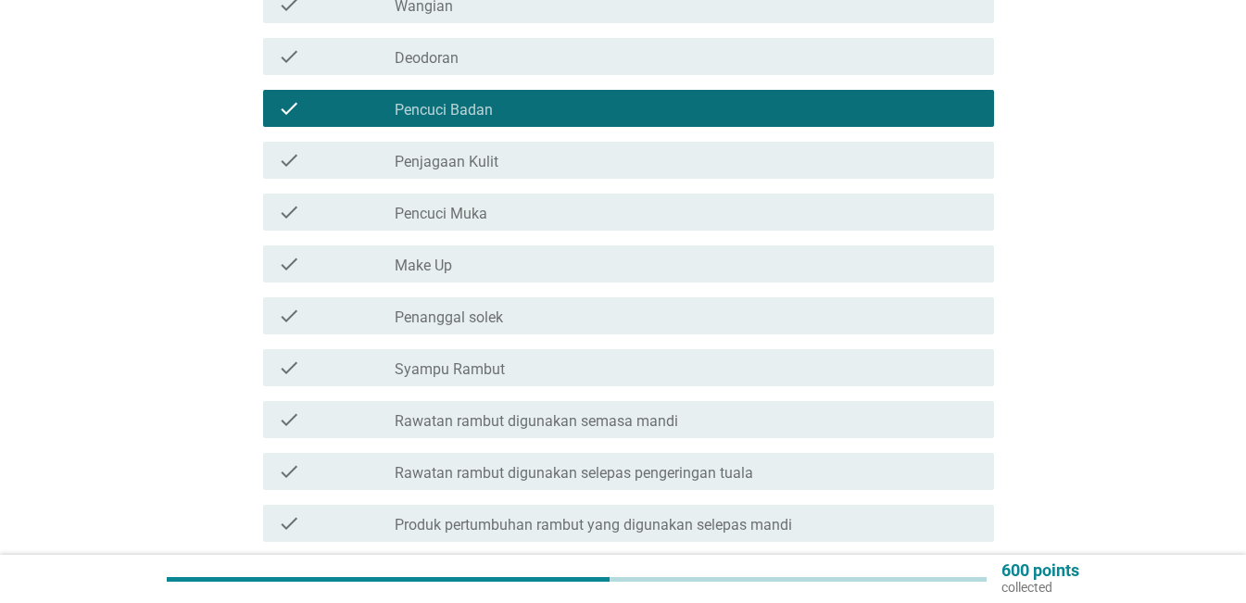
click at [774, 359] on div "check_box_outline_blank Syampu Rambut" at bounding box center [687, 368] width 585 height 22
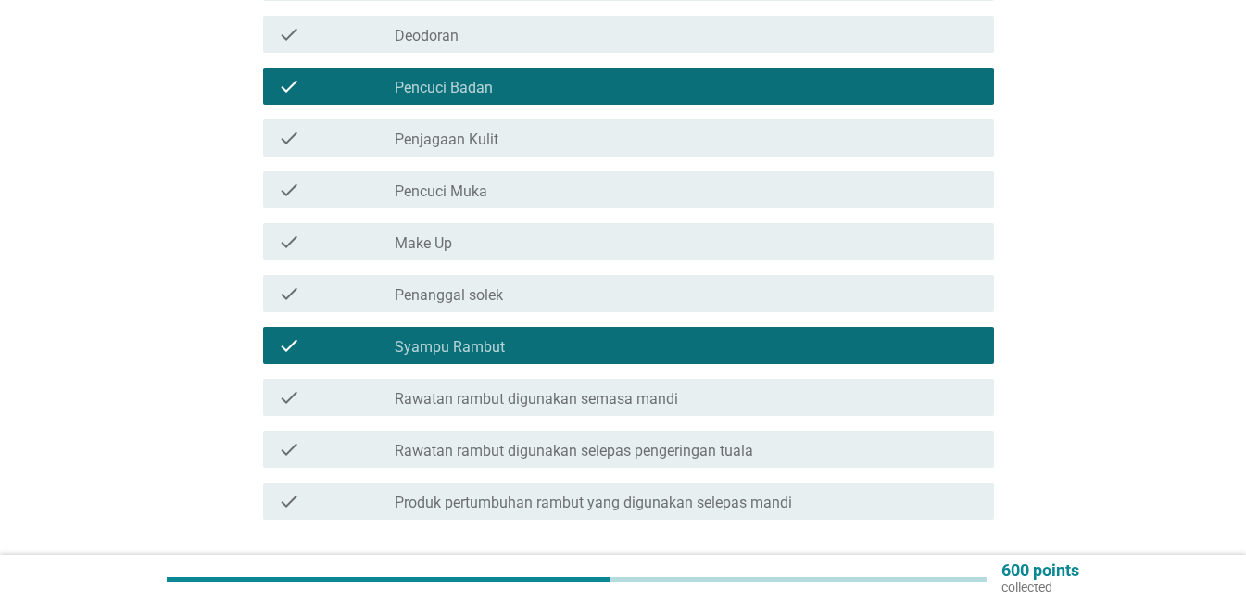
scroll to position [513, 0]
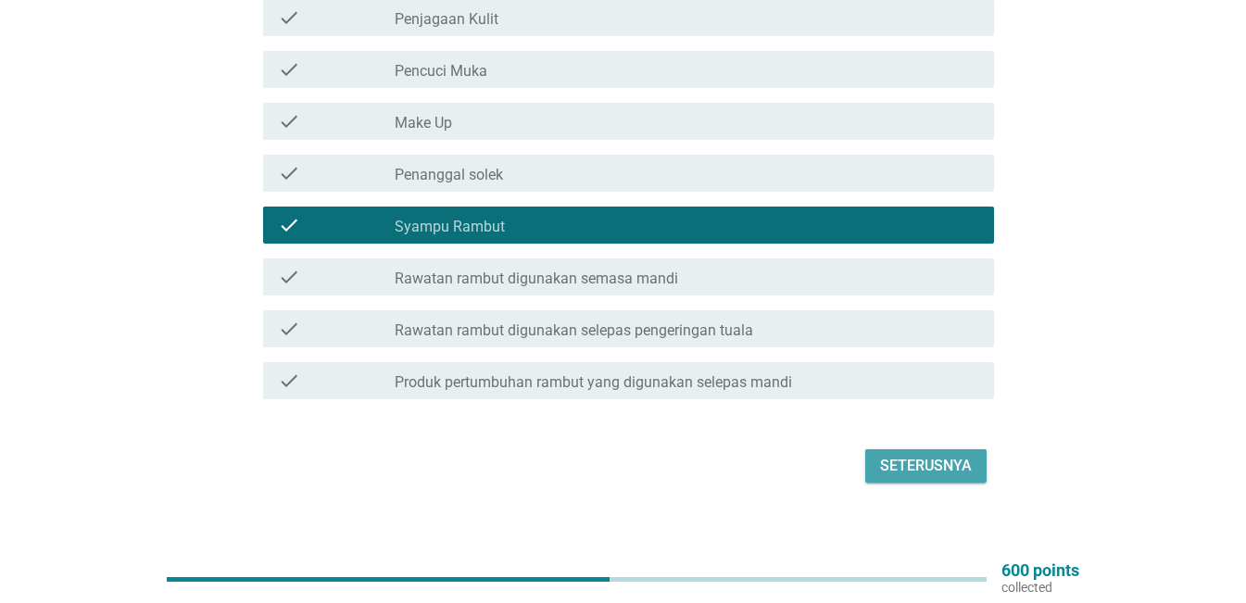
click at [915, 455] on div "Seterusnya" at bounding box center [926, 466] width 92 height 22
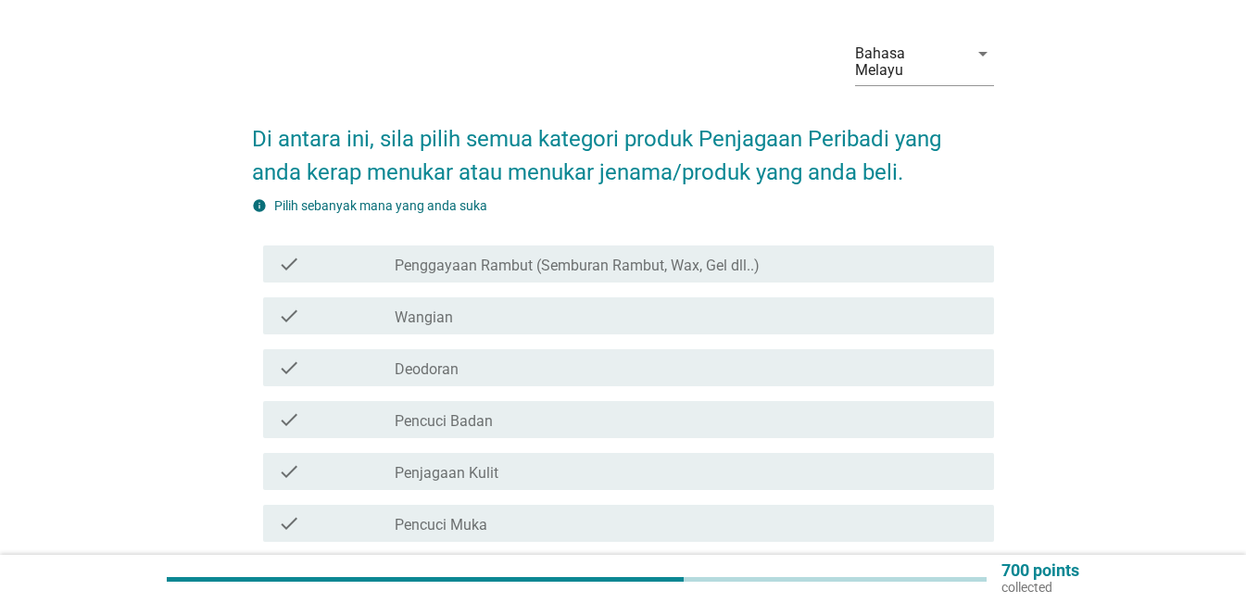
scroll to position [93, 0]
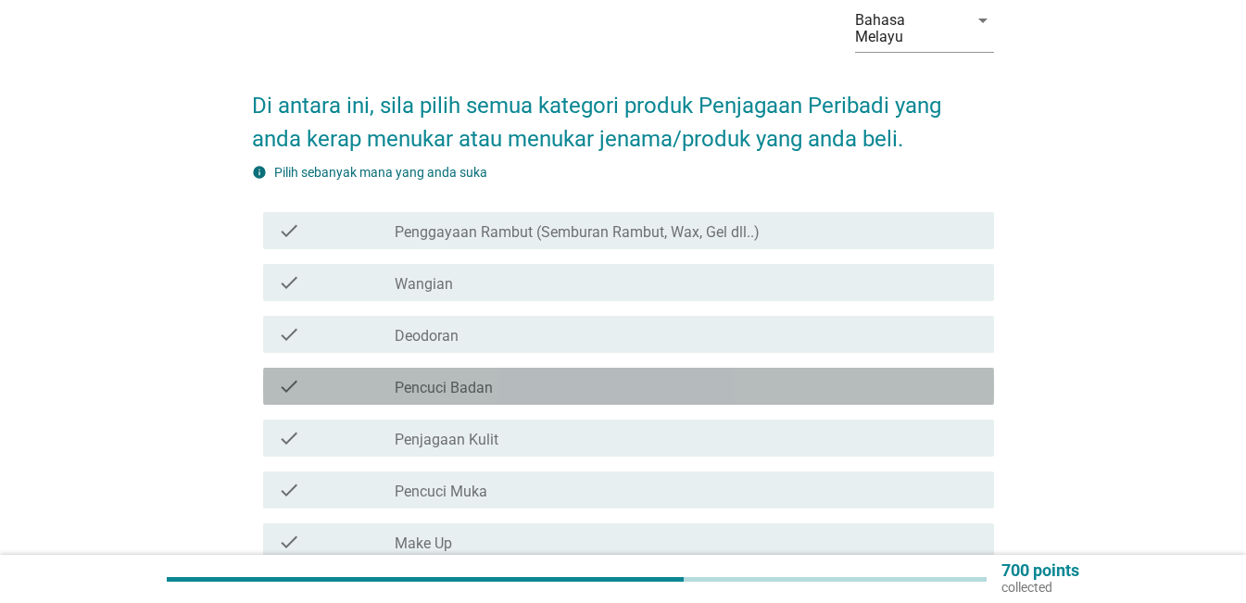
click at [505, 375] on div "check_box_outline_blank Pencuci Badan" at bounding box center [687, 386] width 585 height 22
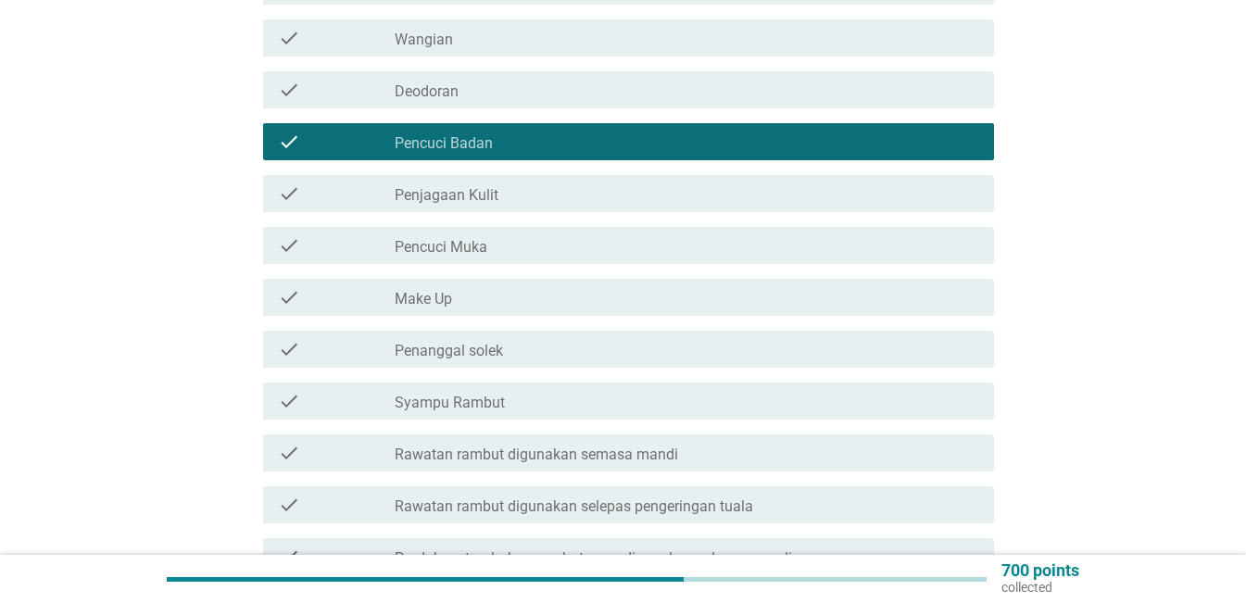
scroll to position [371, 0]
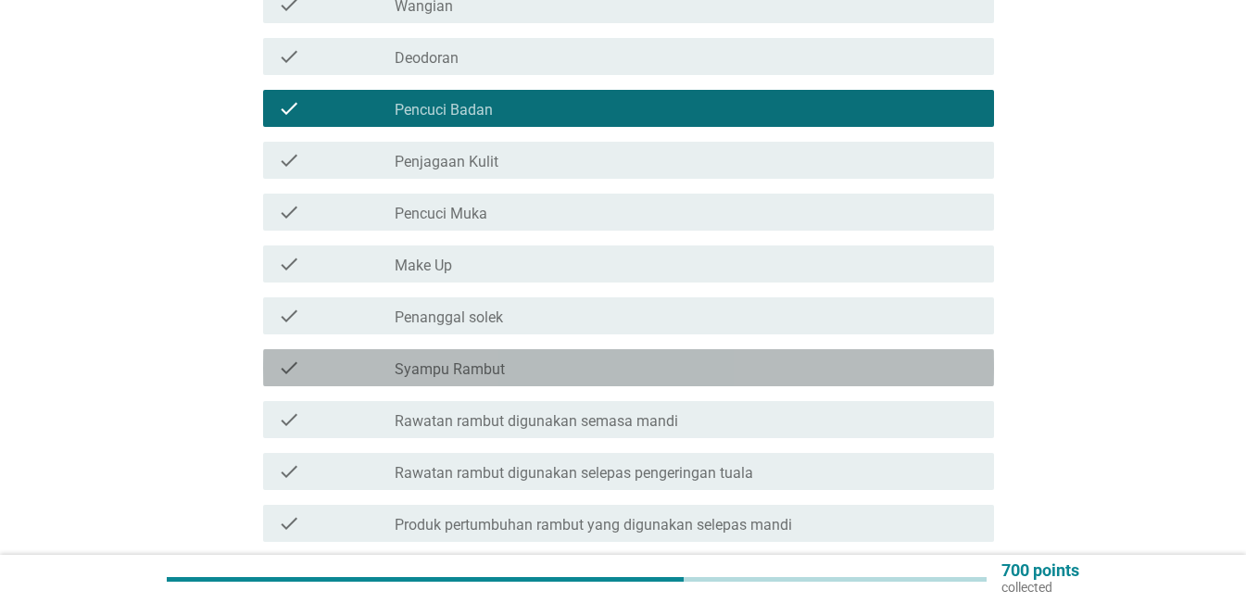
click at [762, 364] on div "check check_box_outline_blank Syampu Rambut" at bounding box center [628, 367] width 731 height 37
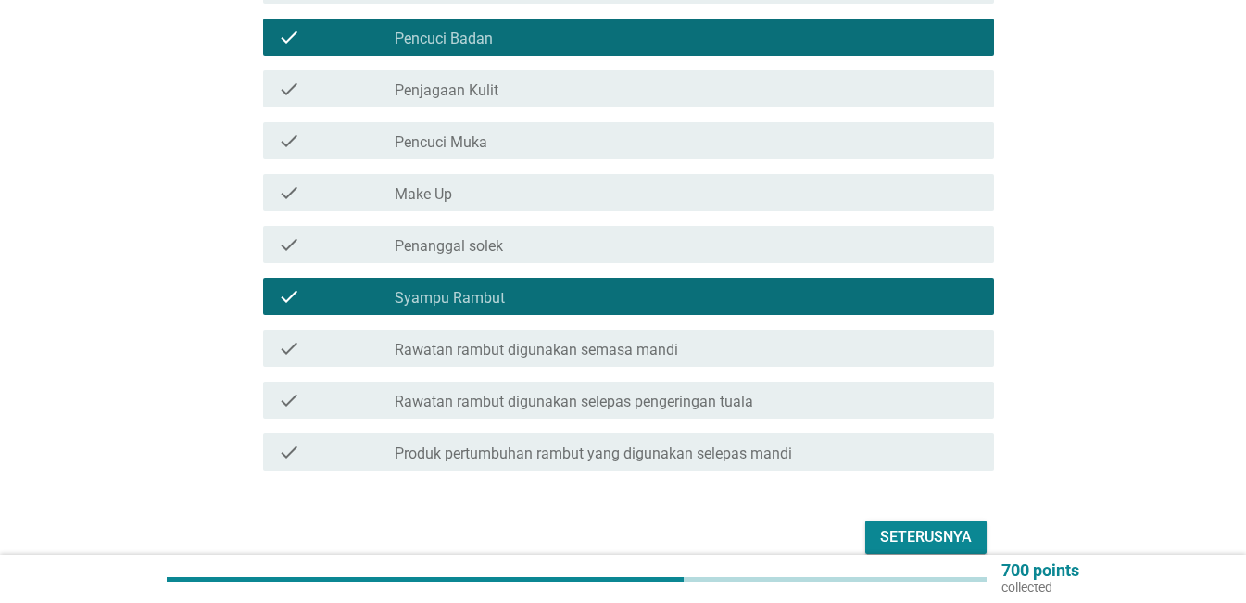
scroll to position [513, 0]
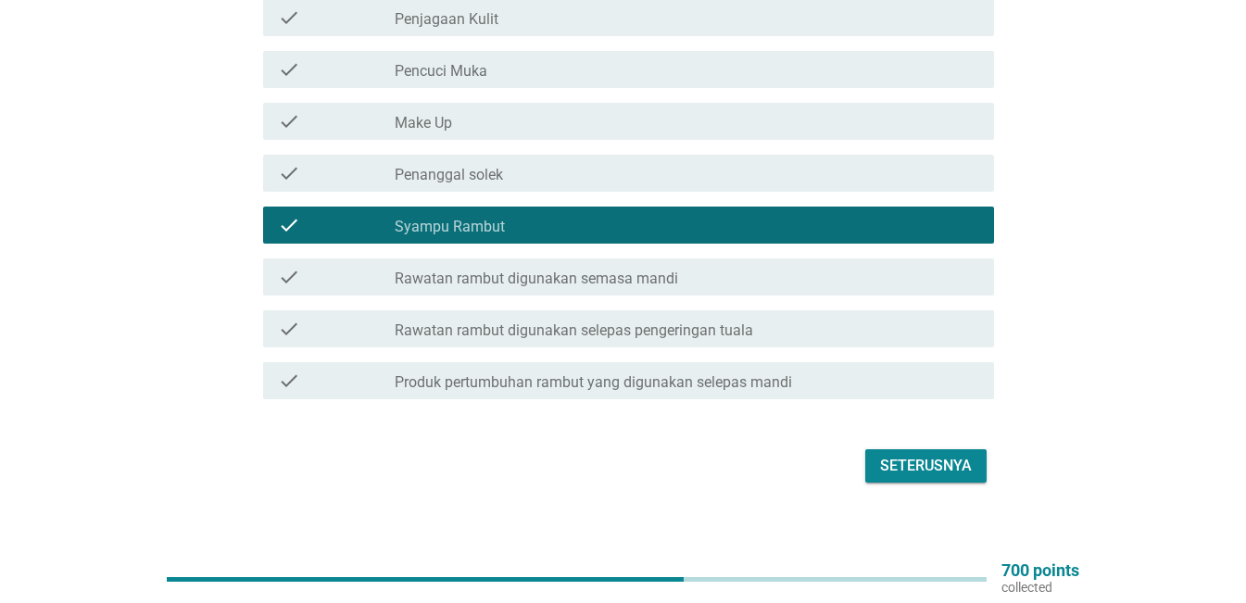
click at [921, 455] on div "Seterusnya" at bounding box center [926, 466] width 92 height 22
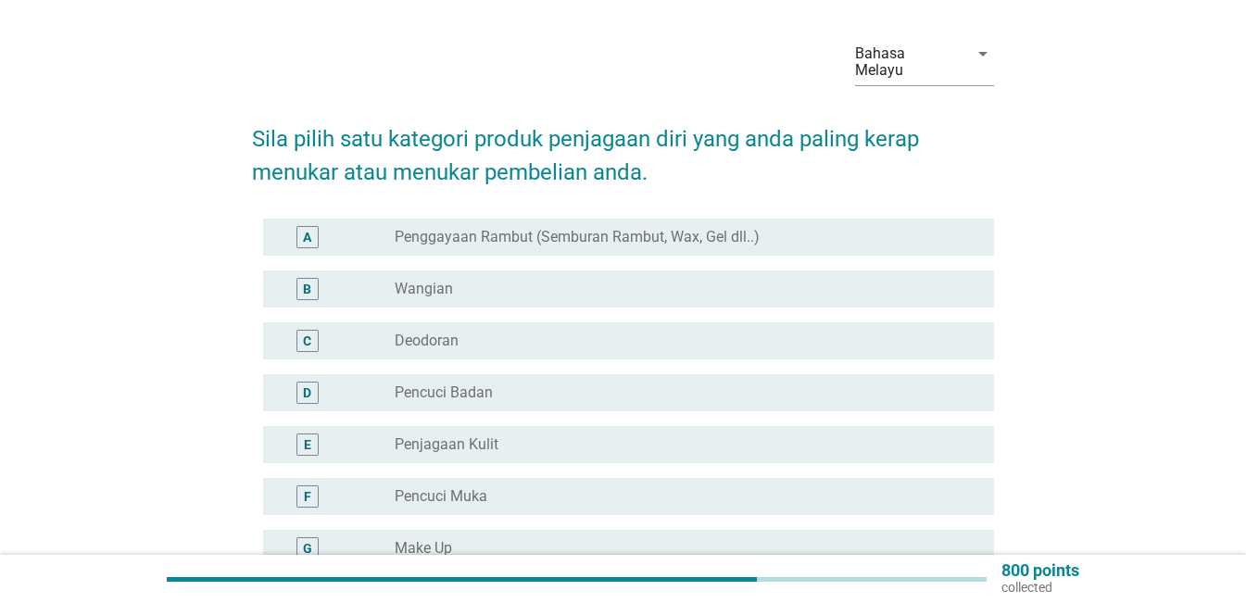
scroll to position [93, 0]
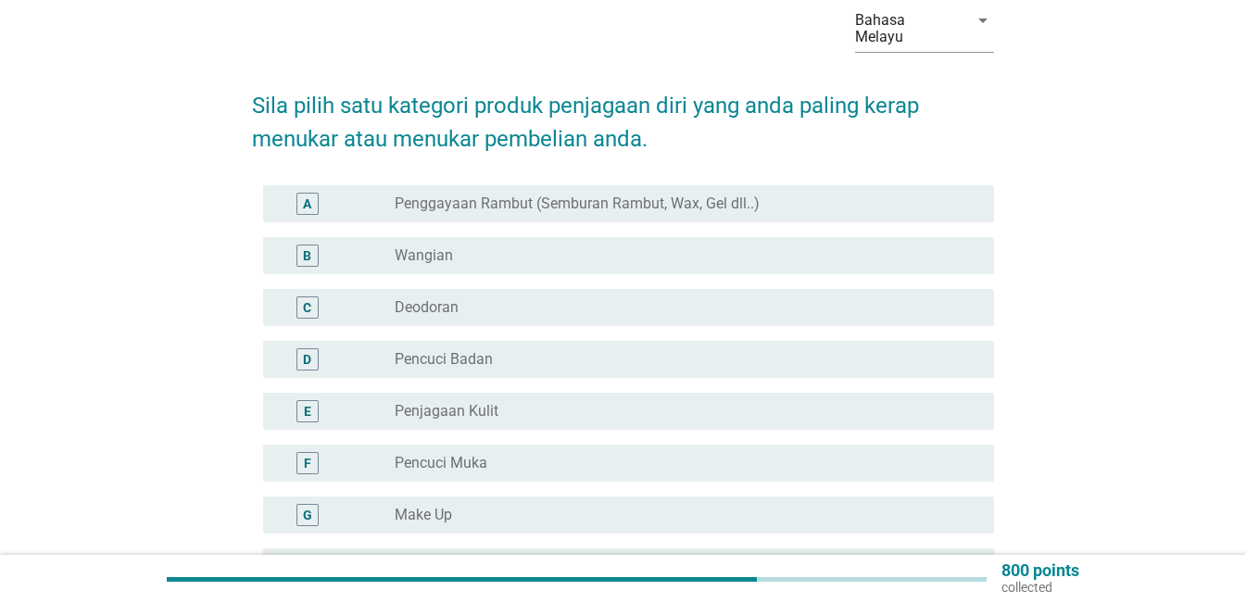
click at [622, 350] on div "radio_button_unchecked Pencuci Badan" at bounding box center [680, 359] width 570 height 19
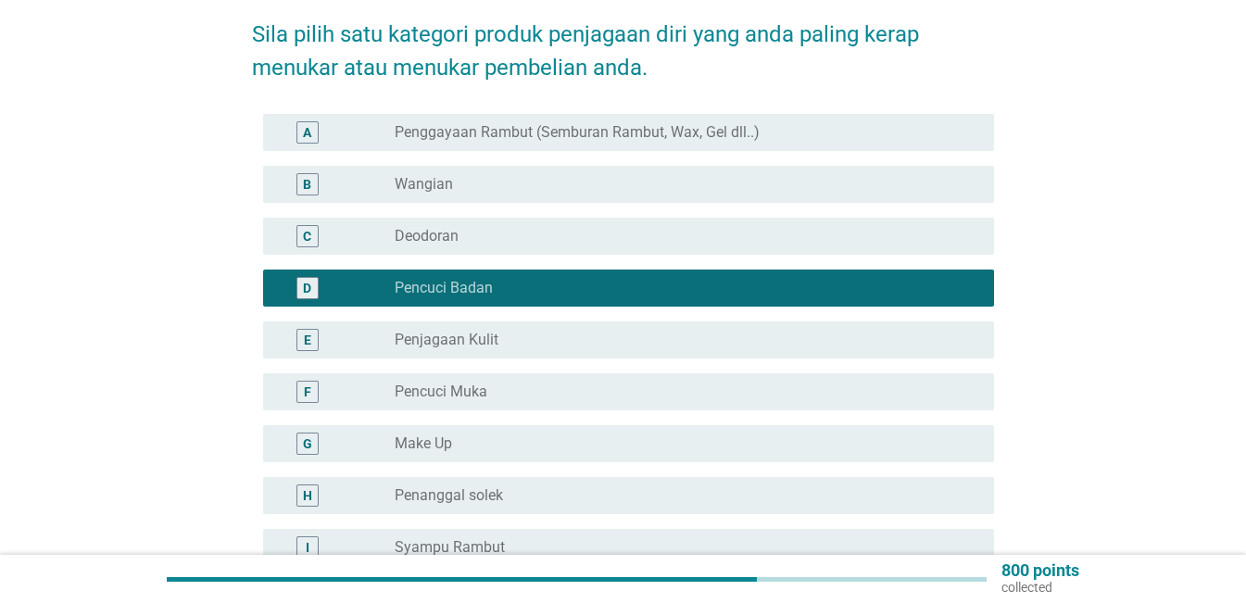
scroll to position [278, 0]
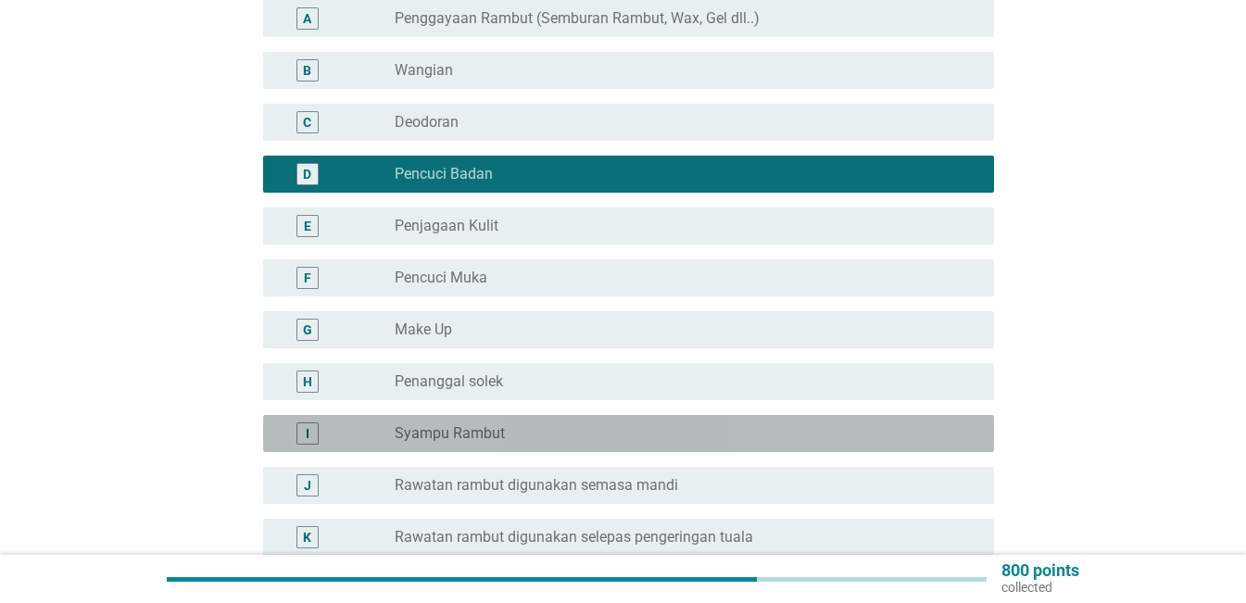
click at [587, 429] on div "I radio_button_unchecked Syampu Rambut" at bounding box center [628, 433] width 731 height 37
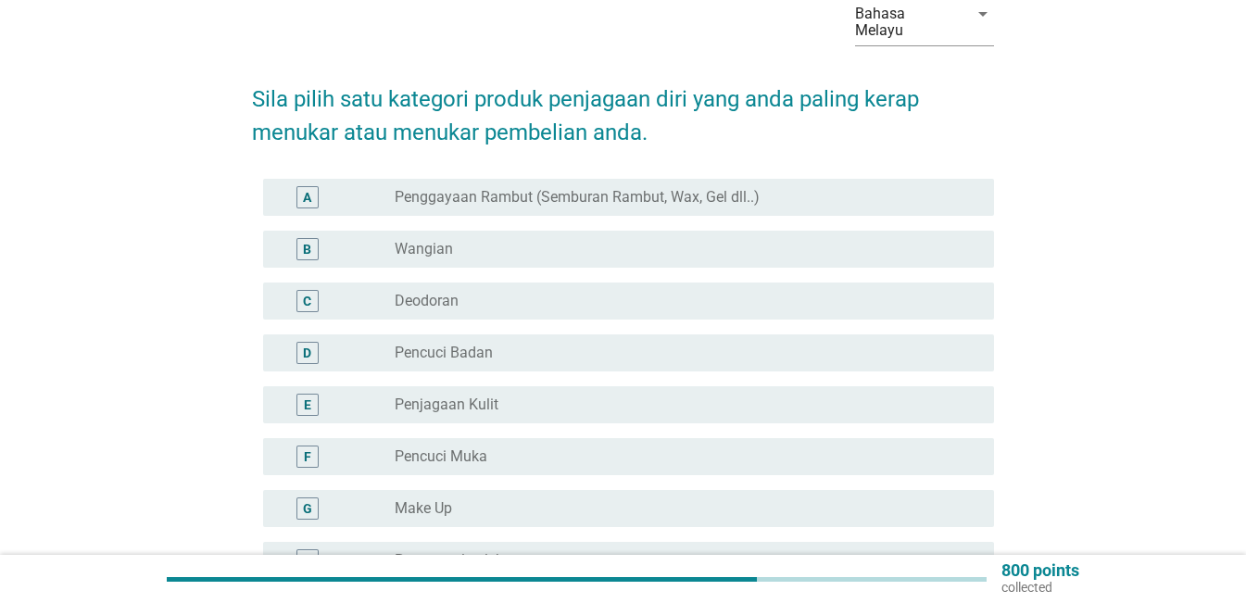
scroll to position [185, 0]
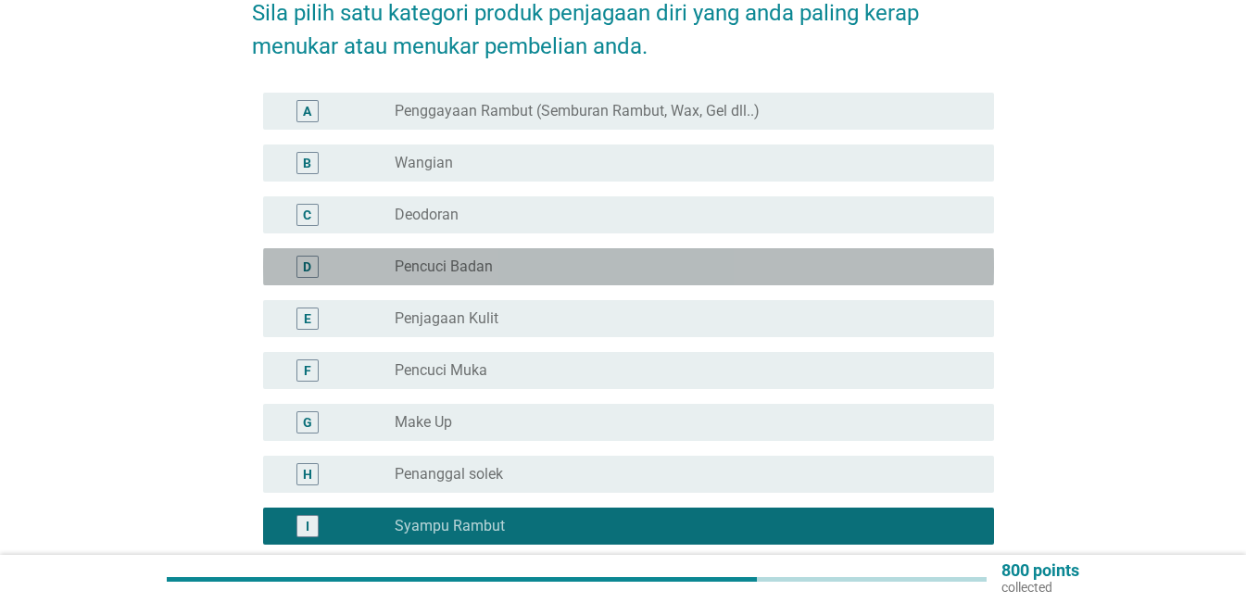
click at [488, 258] on label "Pencuci Badan" at bounding box center [444, 267] width 98 height 19
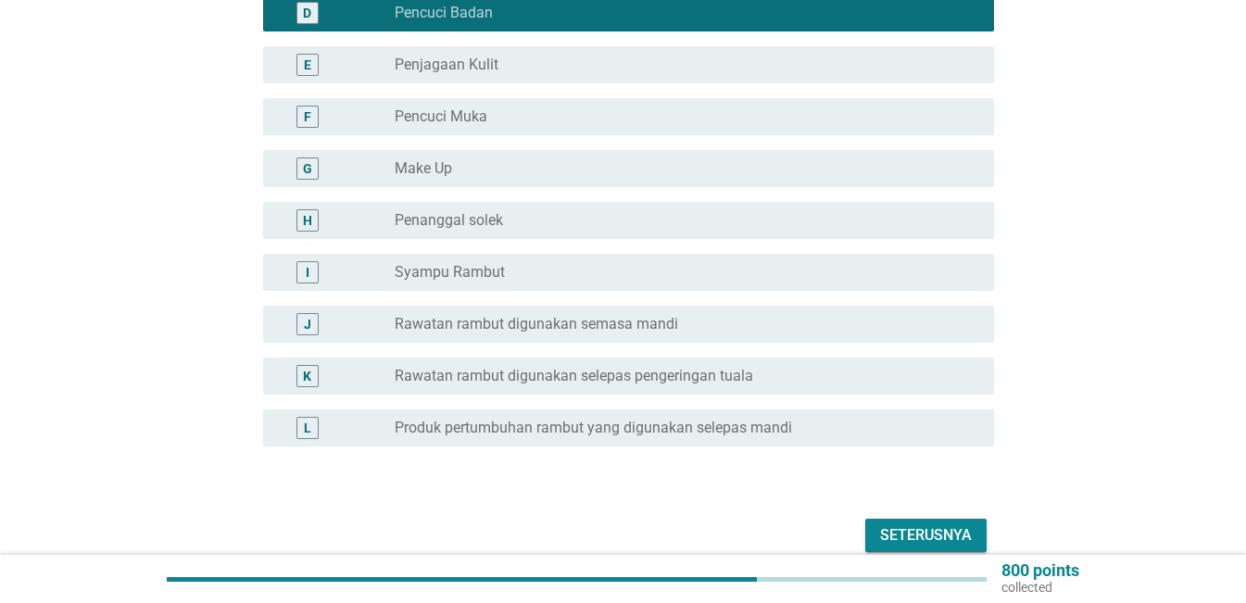
scroll to position [509, 0]
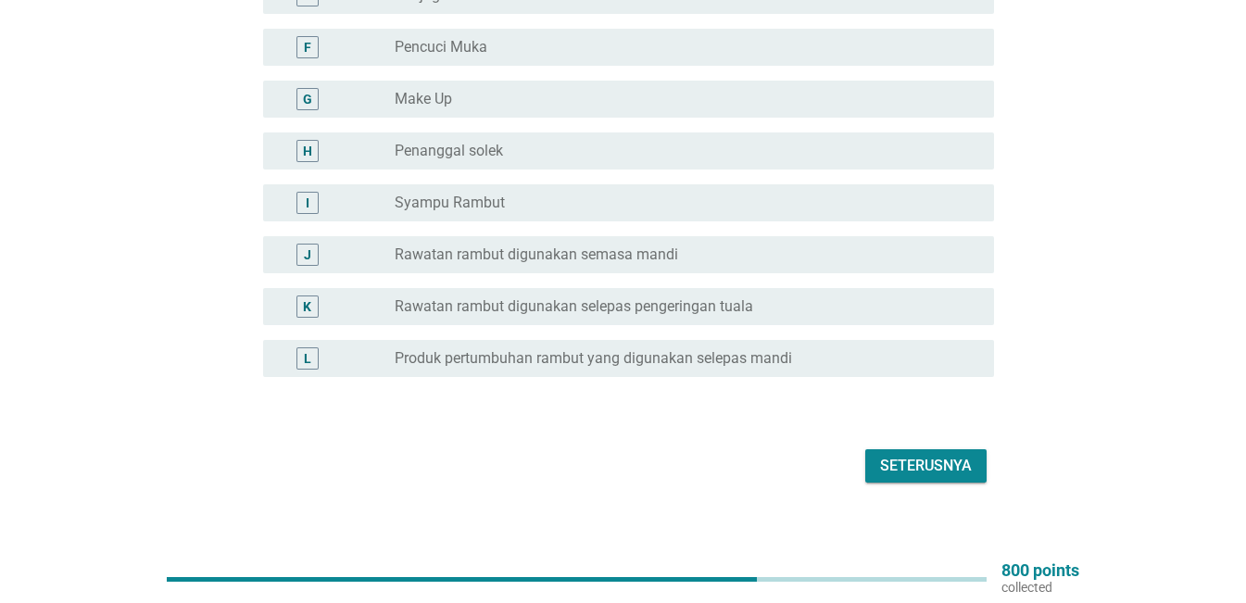
click at [953, 455] on div "Seterusnya" at bounding box center [926, 466] width 92 height 22
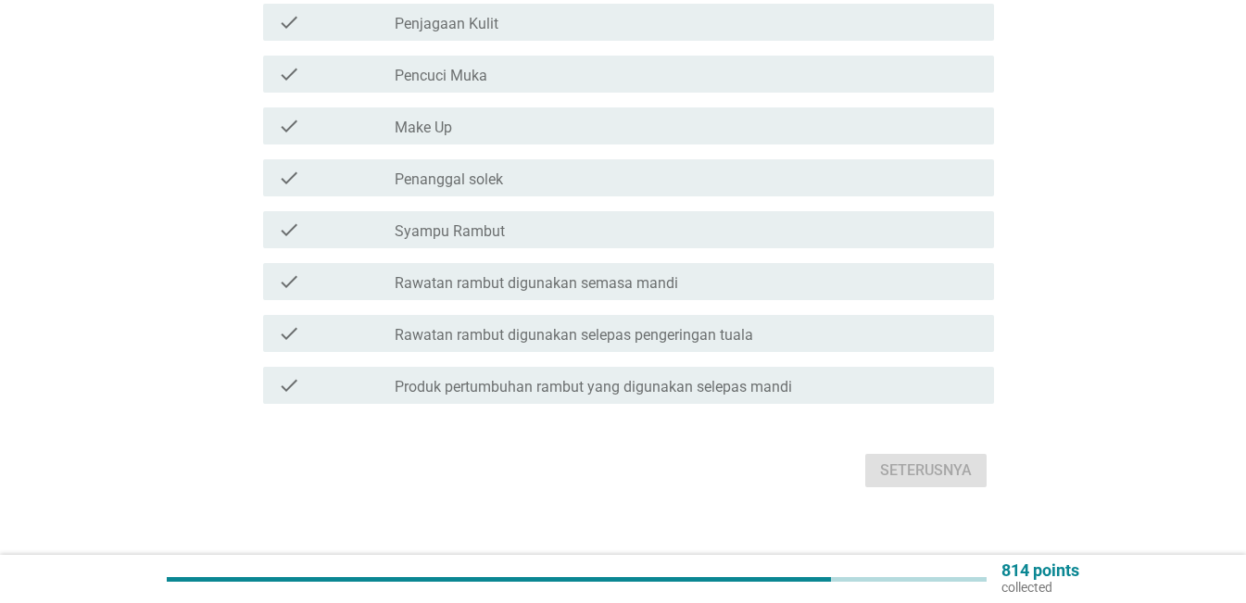
scroll to position [0, 0]
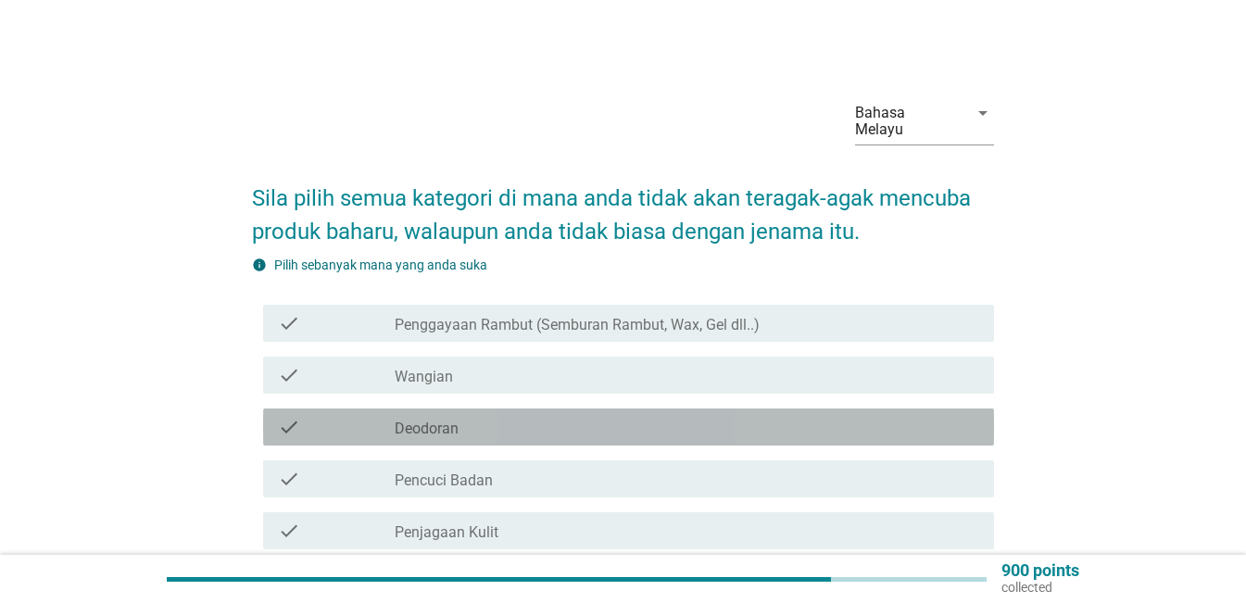
click at [888, 416] on div "check_box_outline_blank Deodoran" at bounding box center [687, 427] width 585 height 22
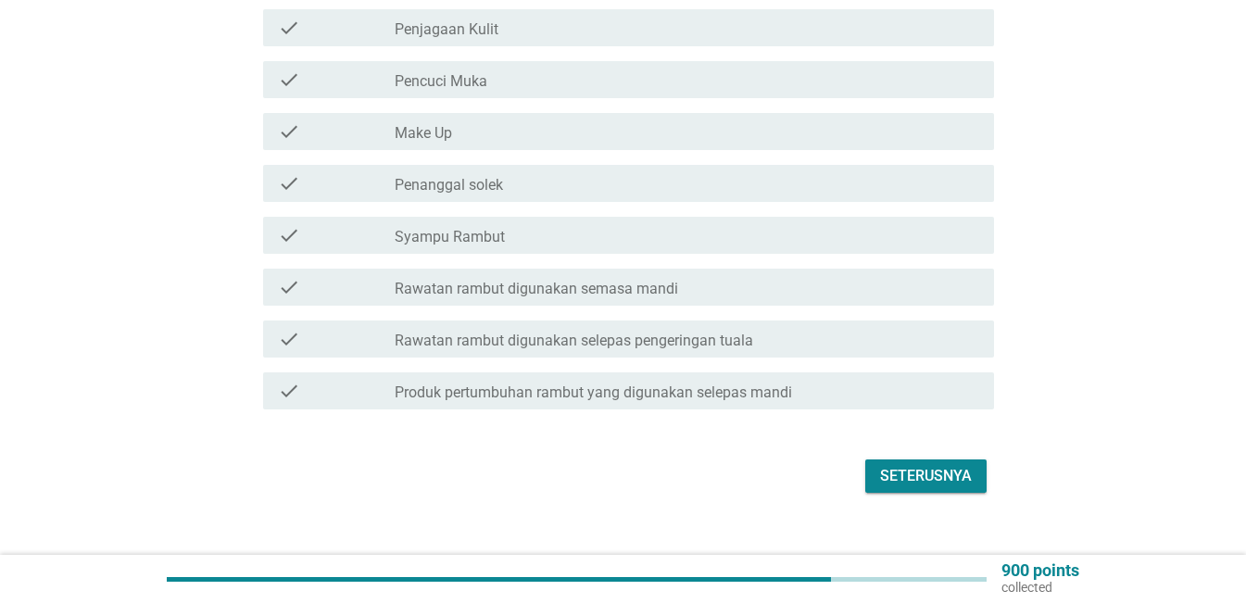
scroll to position [513, 0]
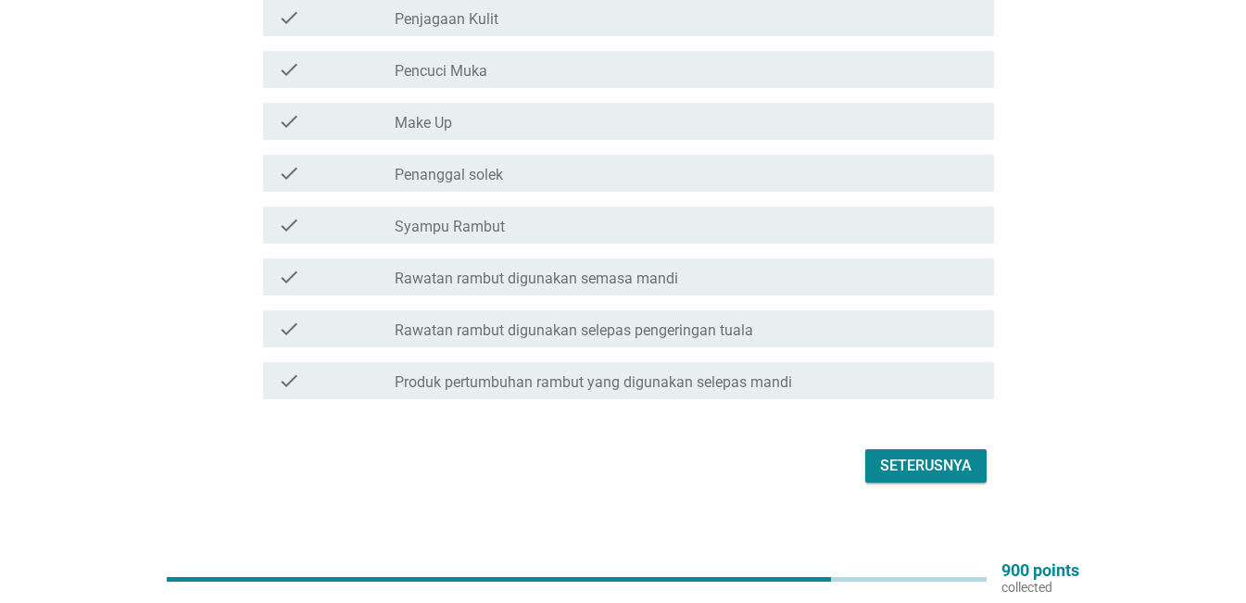
click at [920, 444] on div "Seterusnya" at bounding box center [623, 466] width 742 height 44
click at [914, 455] on div "Seterusnya" at bounding box center [926, 466] width 92 height 22
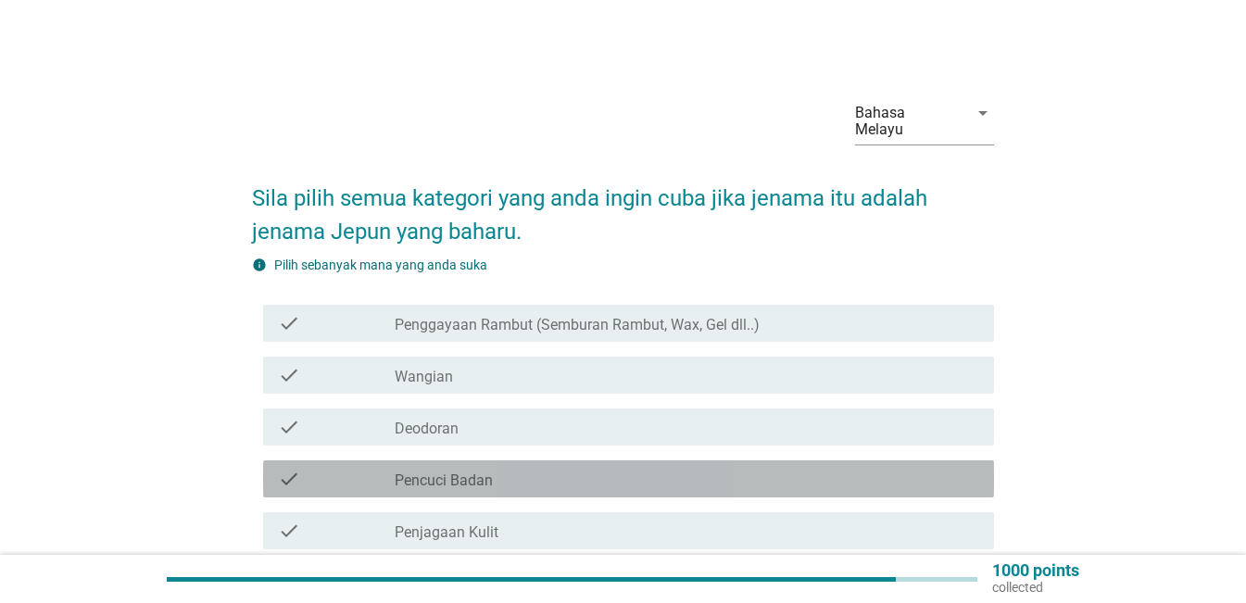
click at [689, 475] on div "check check_box_outline_blank Pencuci Badan" at bounding box center [628, 479] width 731 height 37
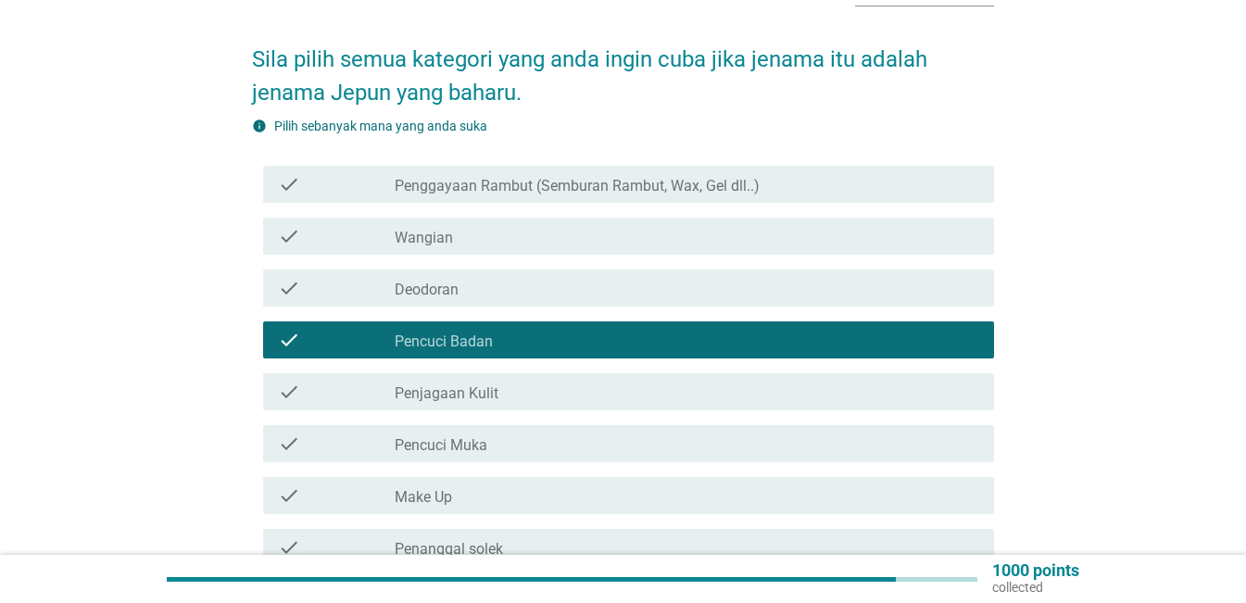
scroll to position [185, 0]
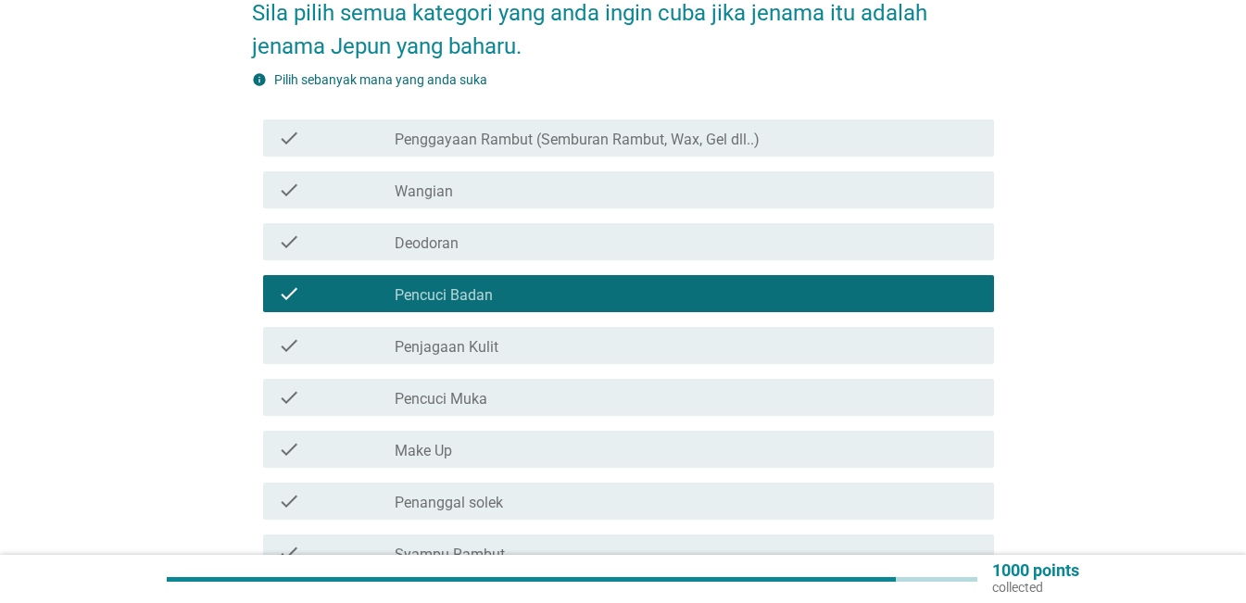
click at [605, 391] on div "check_box_outline_blank Pencuci Muka" at bounding box center [687, 397] width 585 height 22
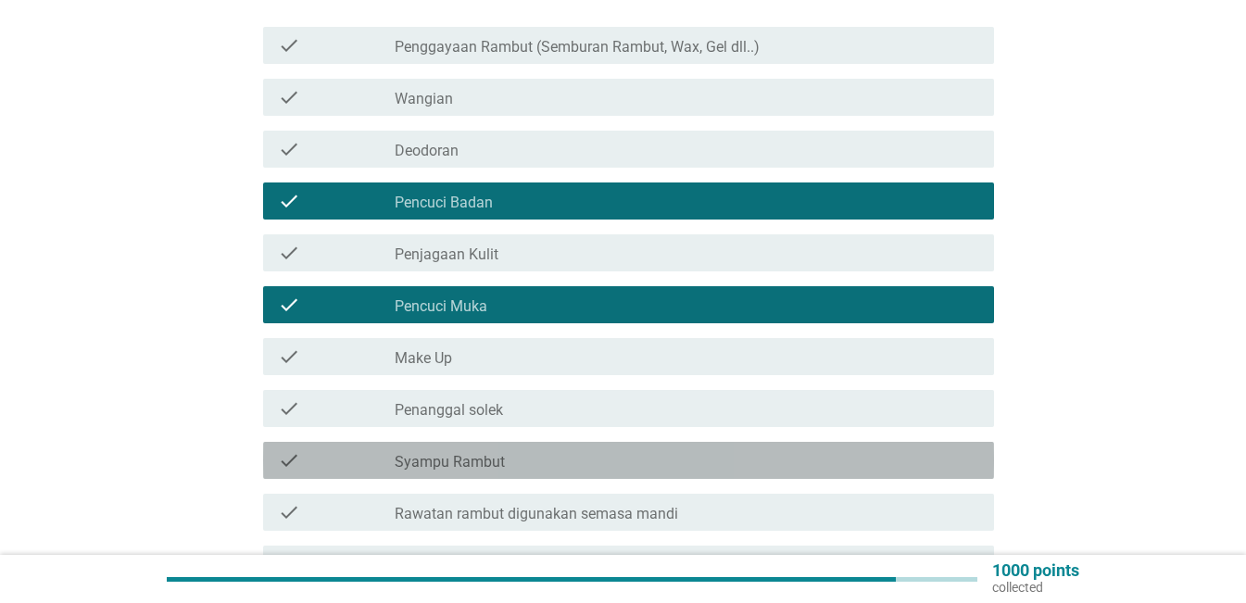
click at [600, 449] on div "check_box_outline_blank Syampu Rambut" at bounding box center [687, 460] width 585 height 22
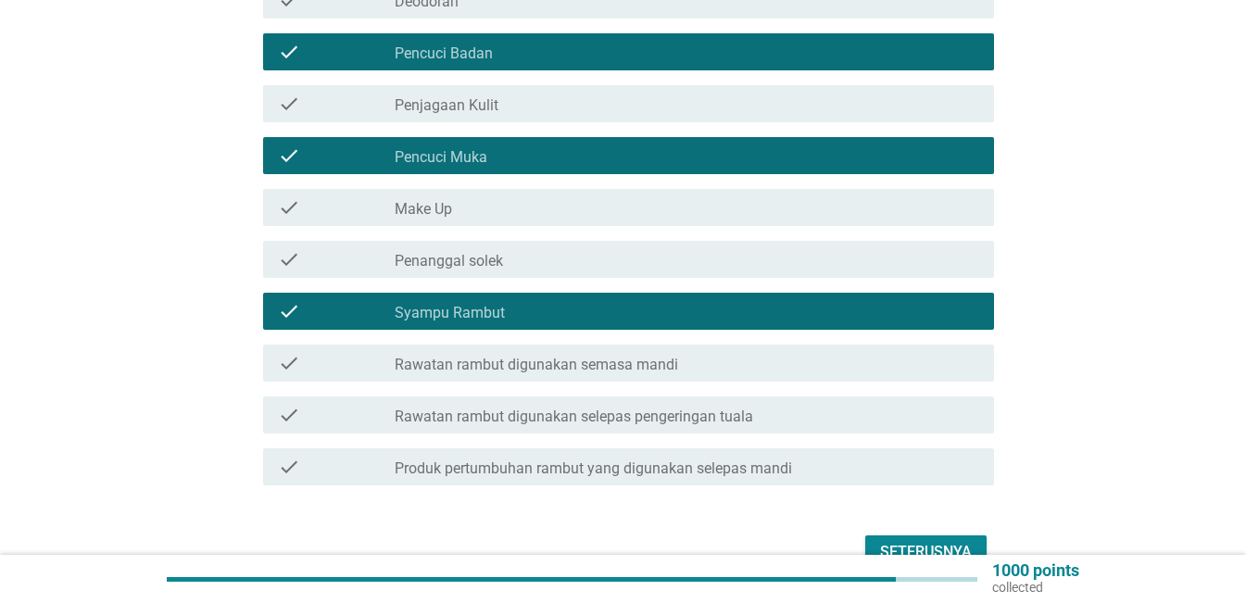
scroll to position [513, 0]
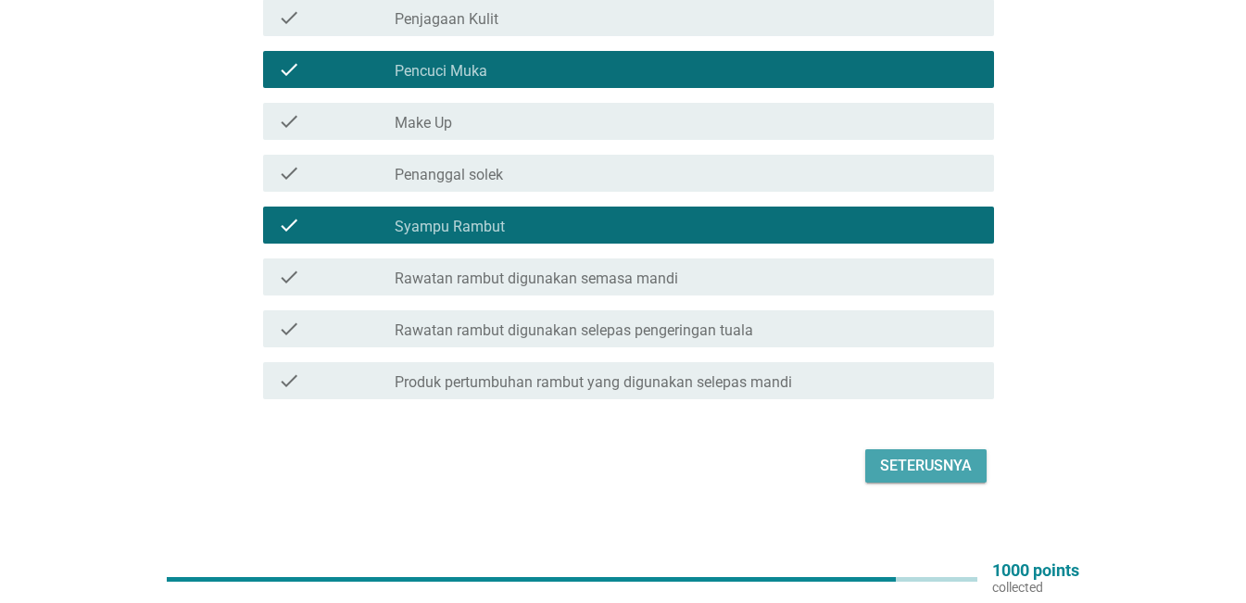
click at [928, 461] on button "Seterusnya" at bounding box center [925, 465] width 121 height 33
